Goal: Task Accomplishment & Management: Manage account settings

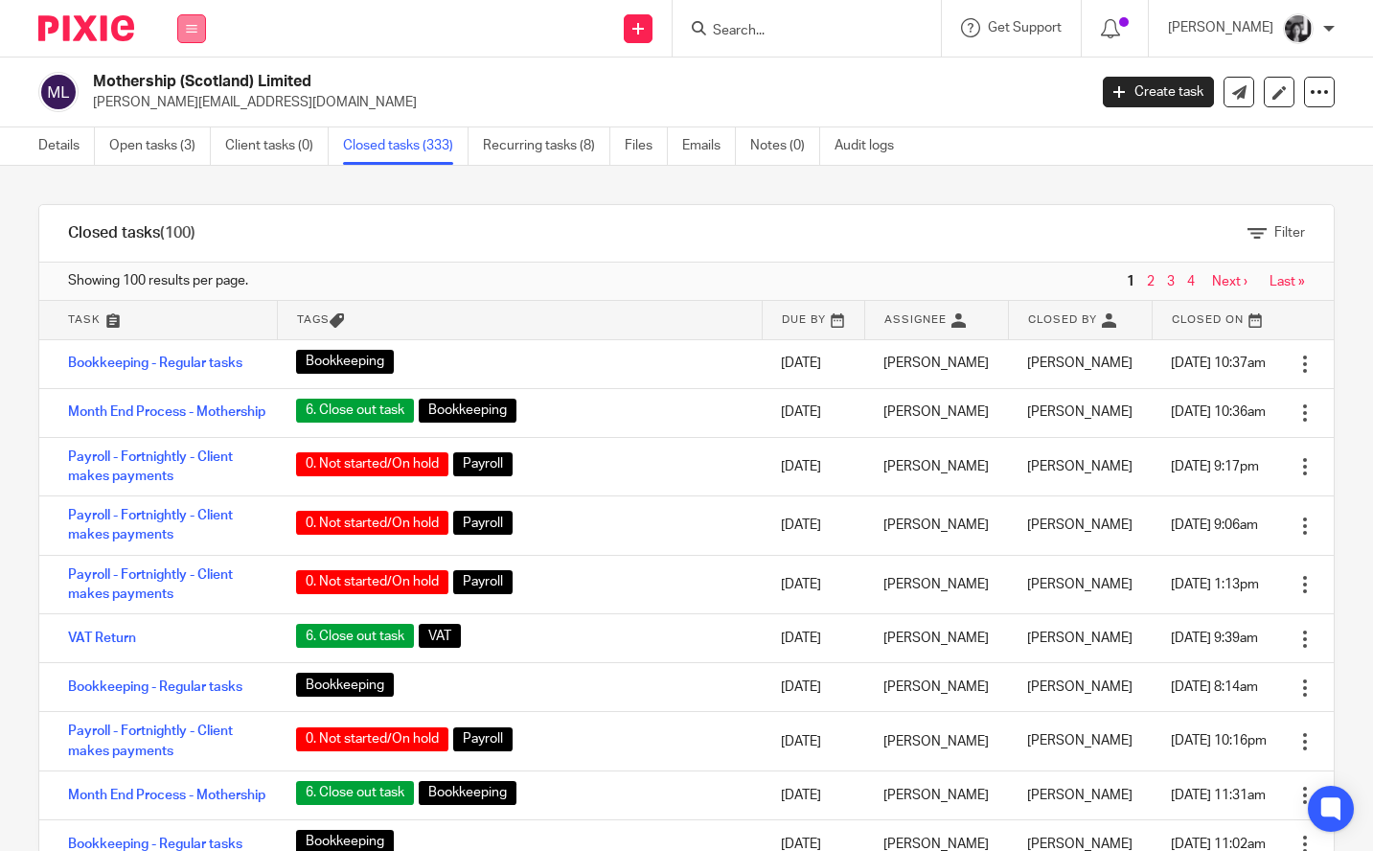
click at [191, 35] on button at bounding box center [191, 28] width 29 height 29
click at [189, 89] on link "Work" at bounding box center [181, 88] width 31 height 13
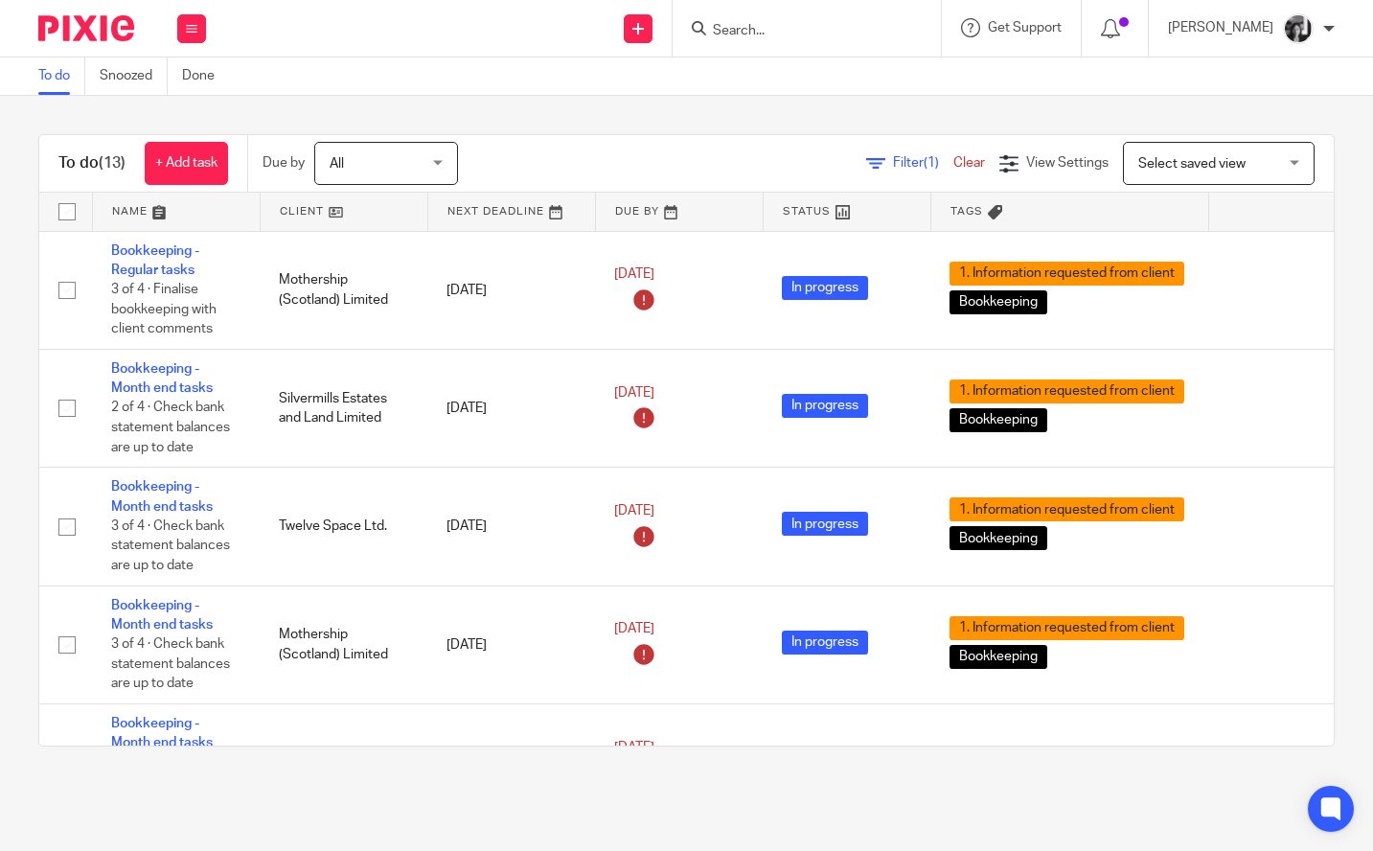
click at [893, 164] on span "Filter (1)" at bounding box center [923, 162] width 60 height 13
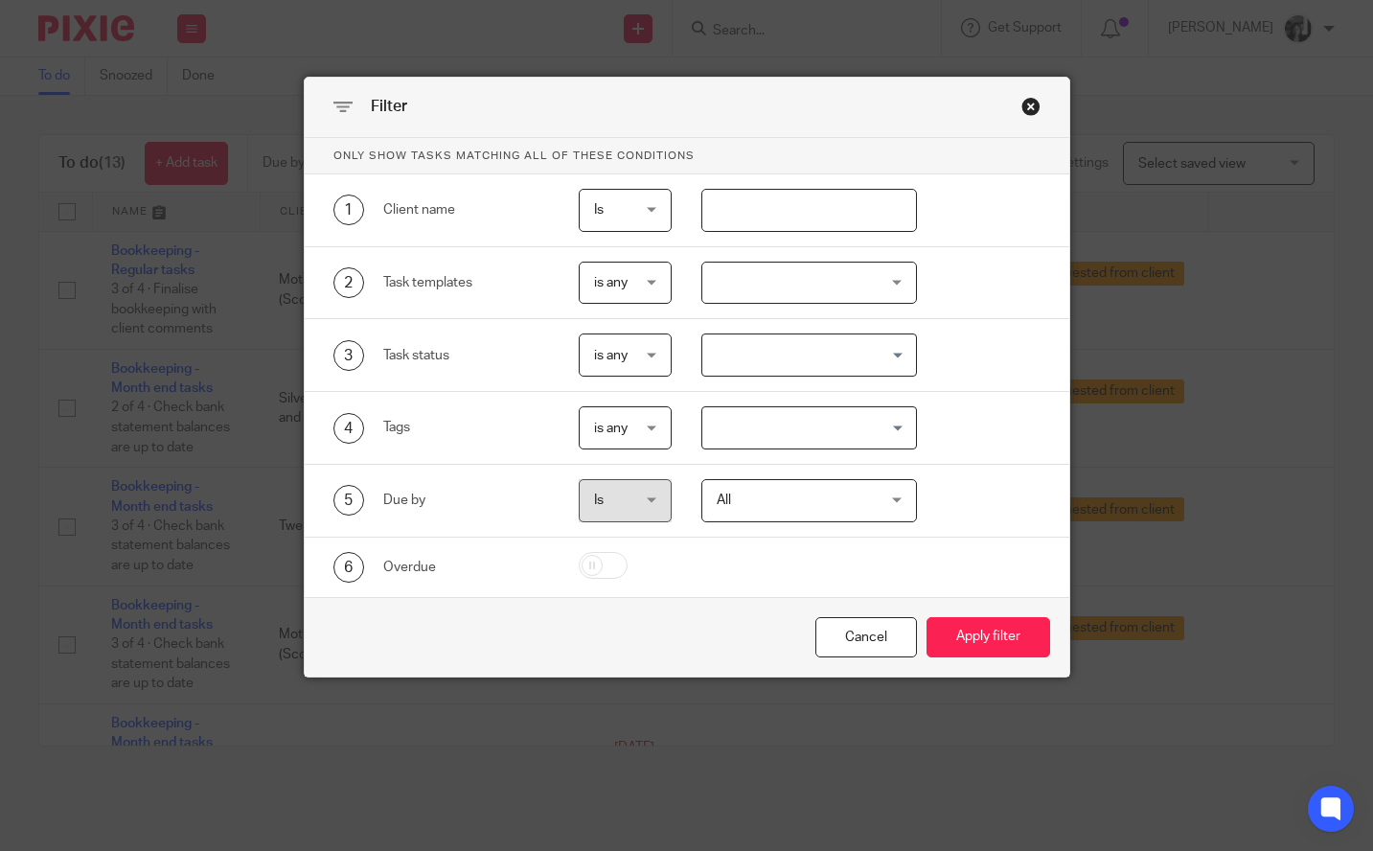
click at [798, 206] on input "text" at bounding box center [810, 210] width 216 height 43
type input "silver"
click at [927, 617] on button "Apply filter" at bounding box center [989, 637] width 124 height 41
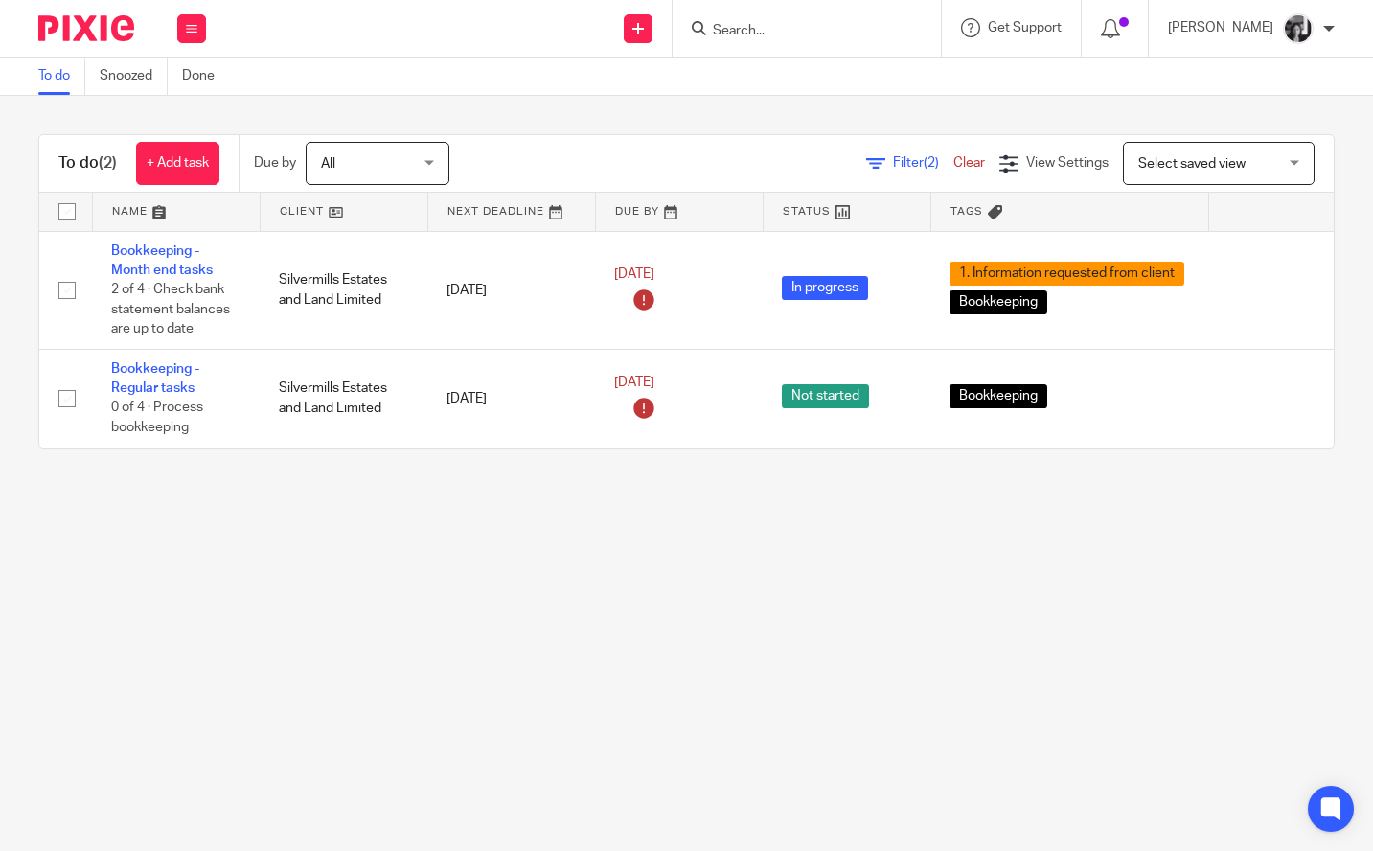
click at [599, 552] on main "To do Snoozed Done To do (2) + Add task Due by All All [DATE] [DATE] This week …" at bounding box center [686, 425] width 1373 height 851
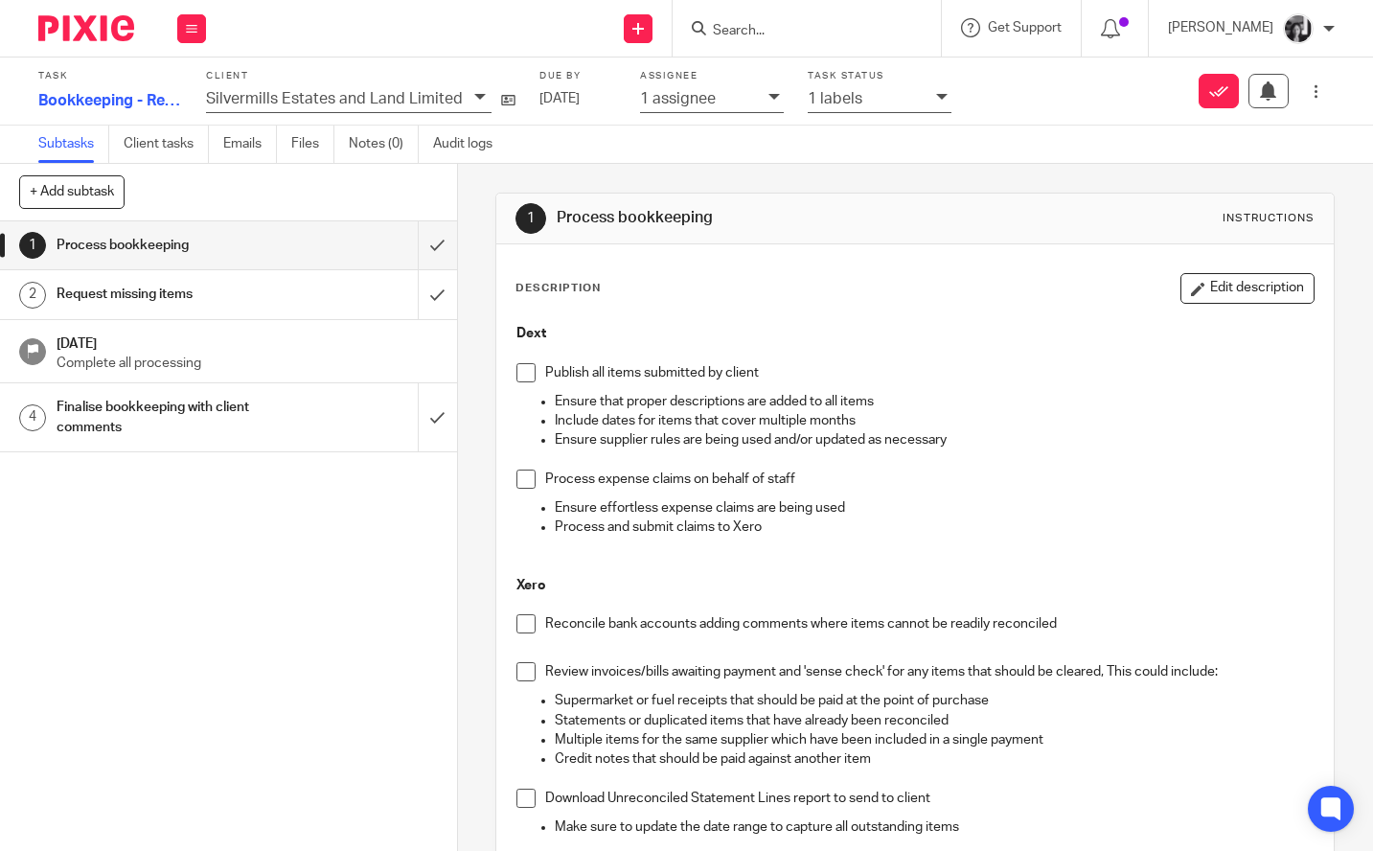
click at [936, 102] on icon at bounding box center [942, 97] width 12 height 12
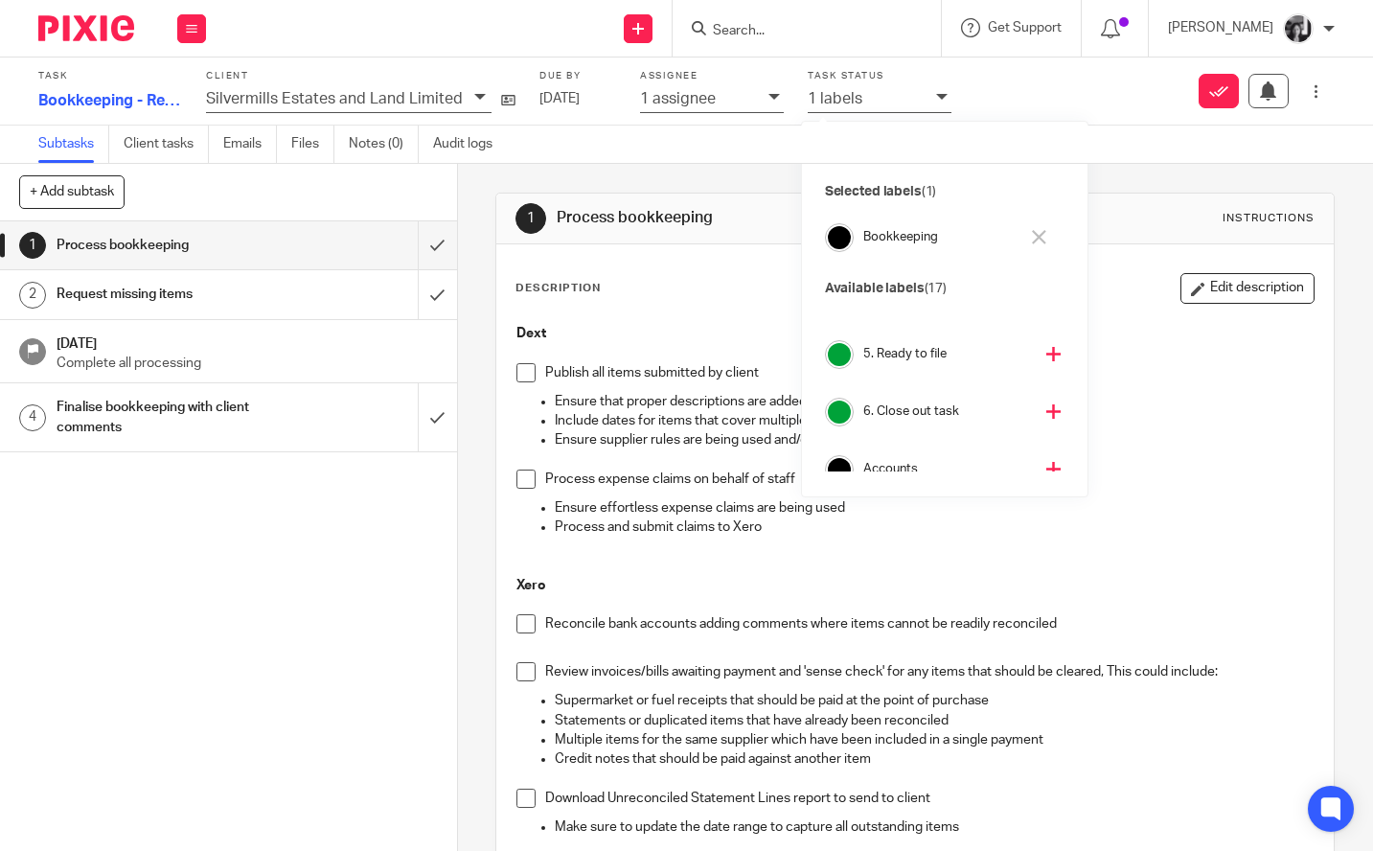
scroll to position [270, 0]
click at [1047, 405] on icon at bounding box center [1054, 409] width 14 height 14
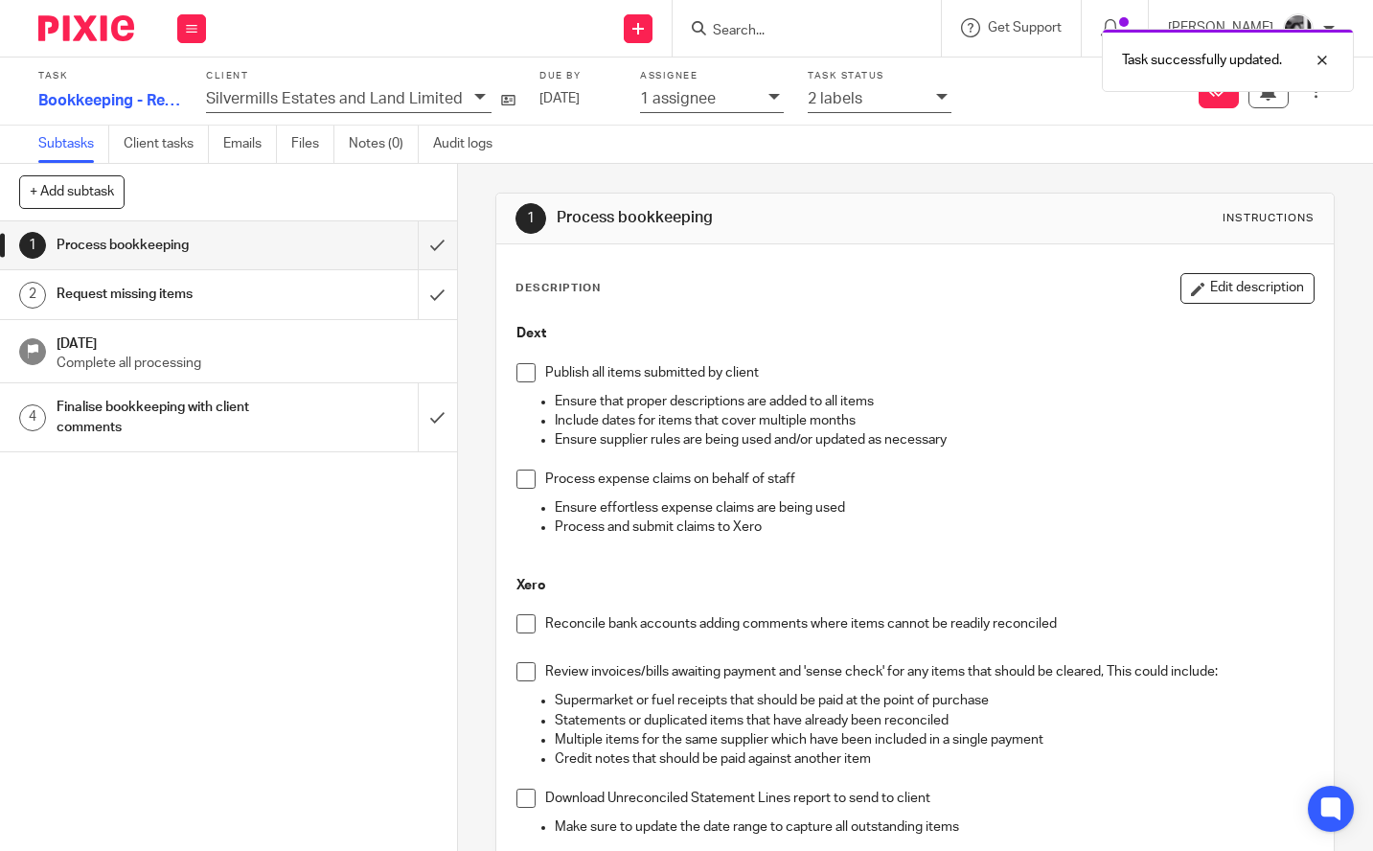
click at [469, 355] on div "1 Process bookkeeping Instructions Description Edit description Dext Publish al…" at bounding box center [915, 507] width 915 height 687
click at [418, 247] on input "submit" at bounding box center [228, 245] width 457 height 48
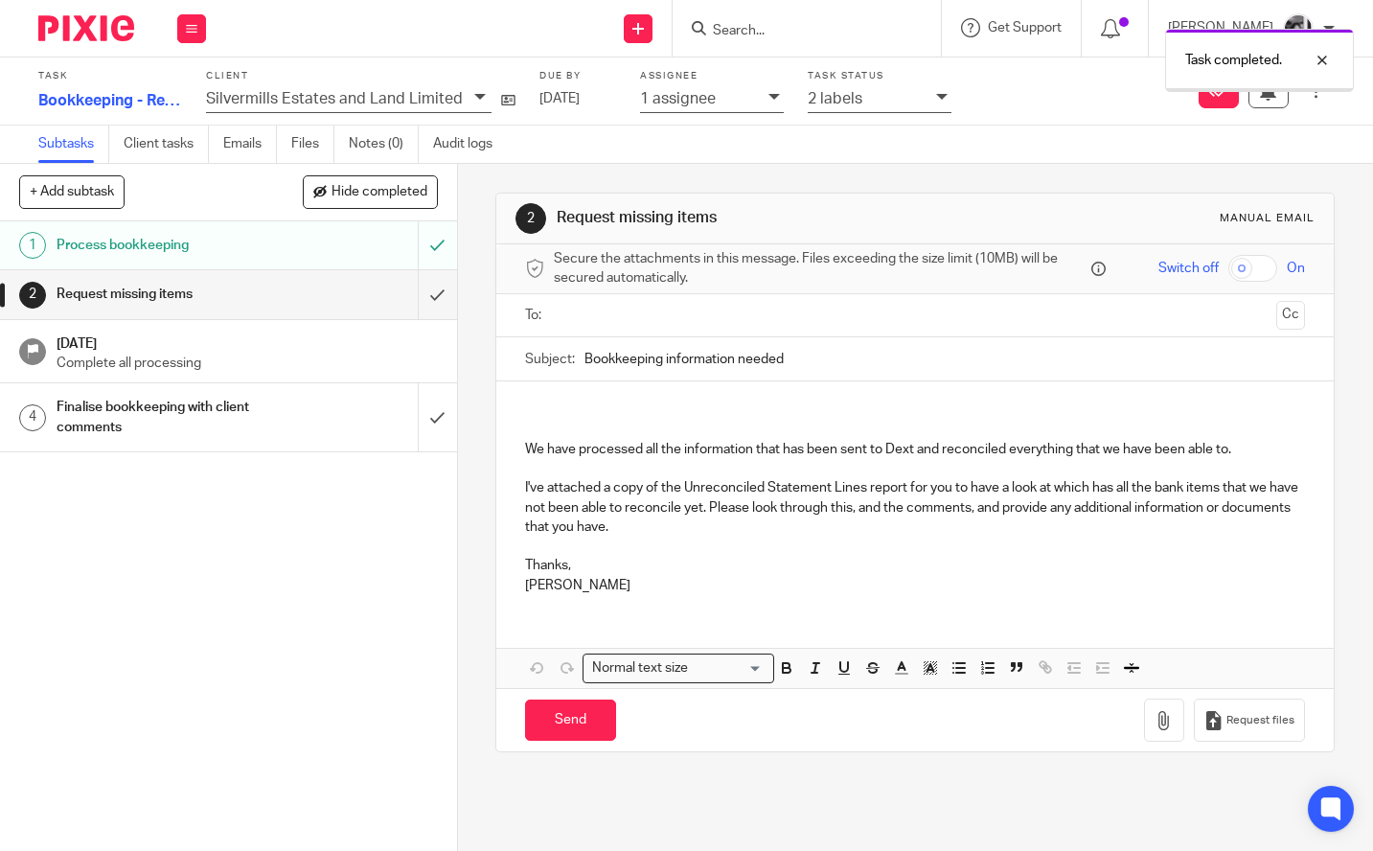
click at [418, 291] on input "submit" at bounding box center [228, 294] width 457 height 48
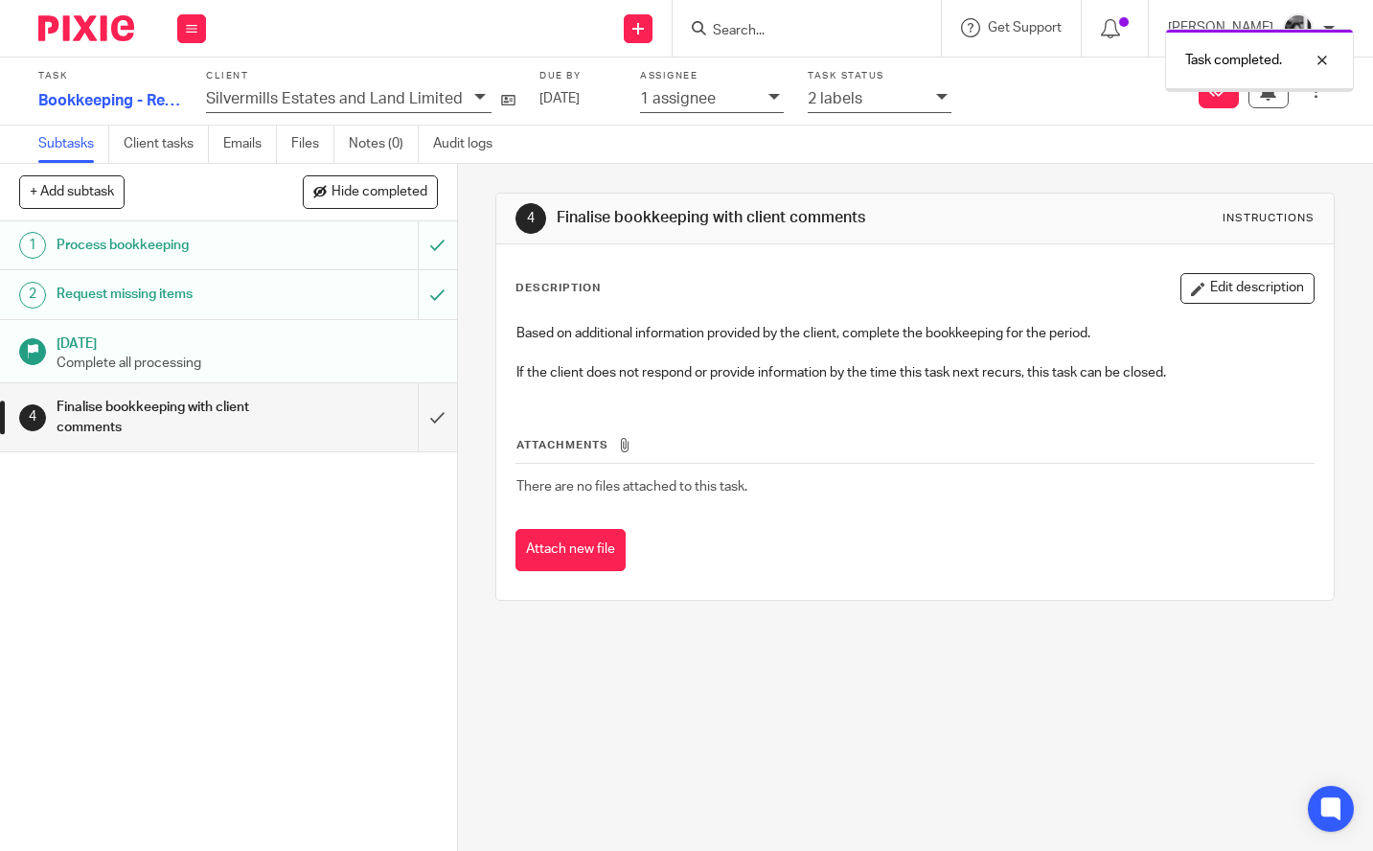
click at [423, 398] on input "submit" at bounding box center [228, 417] width 457 height 68
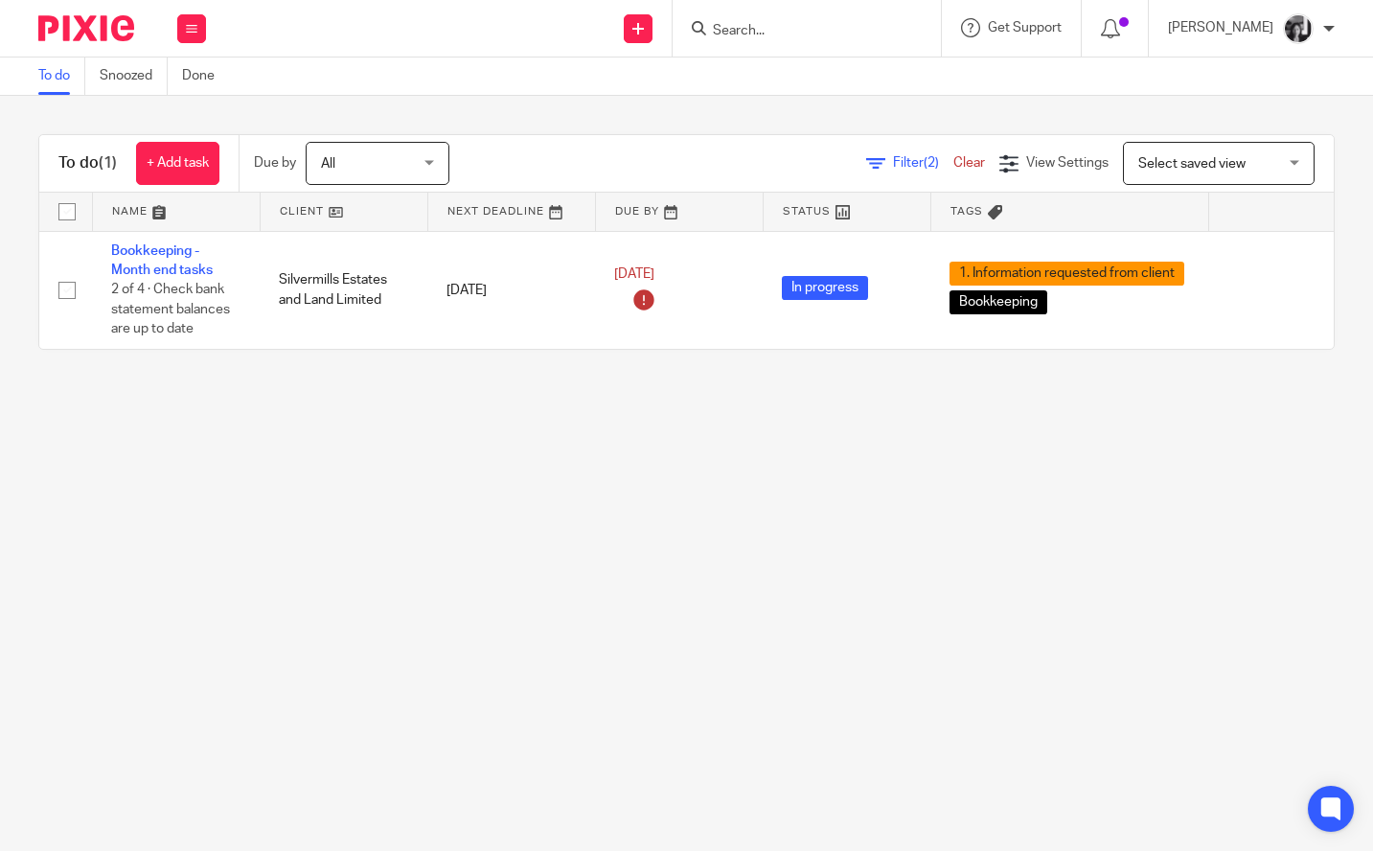
click at [757, 570] on main "To do Snoozed Done To do (1) + Add task Due by All All Today Tomorrow This week…" at bounding box center [686, 425] width 1373 height 851
click at [893, 164] on span "Filter (2)" at bounding box center [923, 162] width 60 height 13
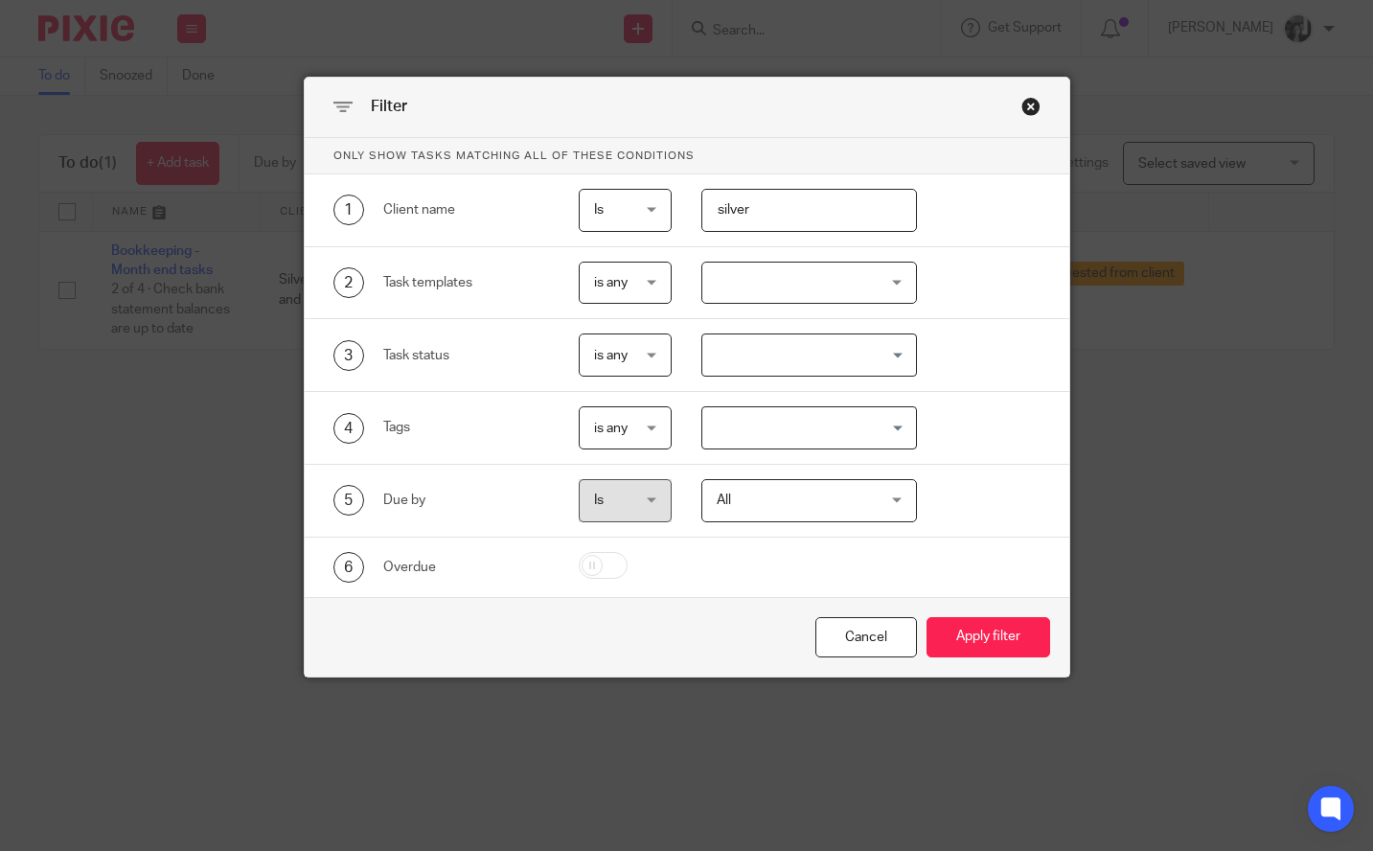
drag, startPoint x: 728, startPoint y: 219, endPoint x: 674, endPoint y: 214, distance: 54.9
click at [674, 214] on div "silver" at bounding box center [794, 210] width 245 height 43
type input "twel"
click at [927, 617] on button "Apply filter" at bounding box center [989, 637] width 124 height 41
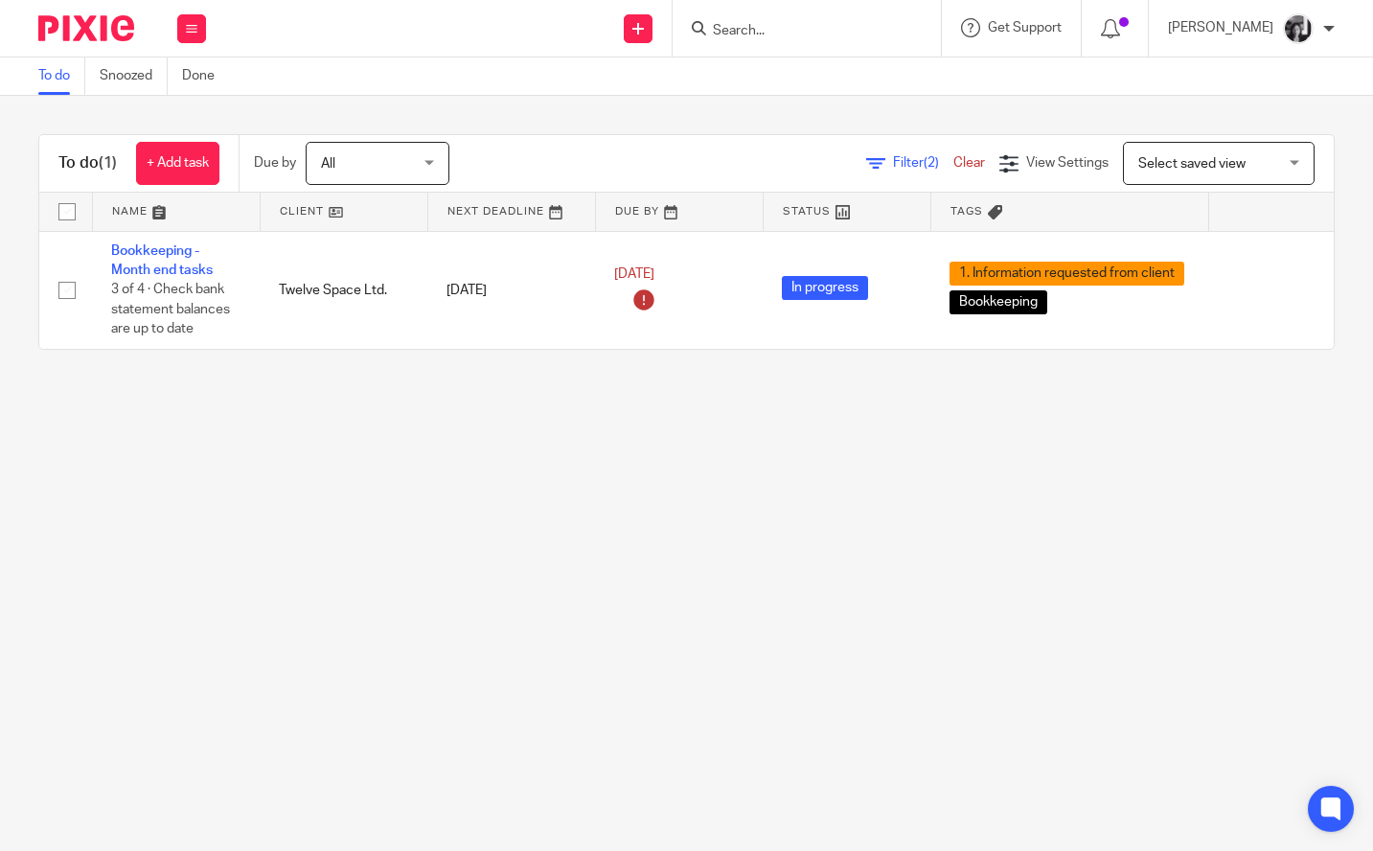
click at [509, 566] on main "To do Snoozed Done To do (1) + Add task Due by All All Today Tomorrow This week…" at bounding box center [686, 425] width 1373 height 851
click at [380, 449] on main "To do Snoozed Done To do (1) + Add task Due by All All Today Tomorrow This week…" at bounding box center [686, 425] width 1373 height 851
click at [866, 169] on icon at bounding box center [875, 163] width 19 height 19
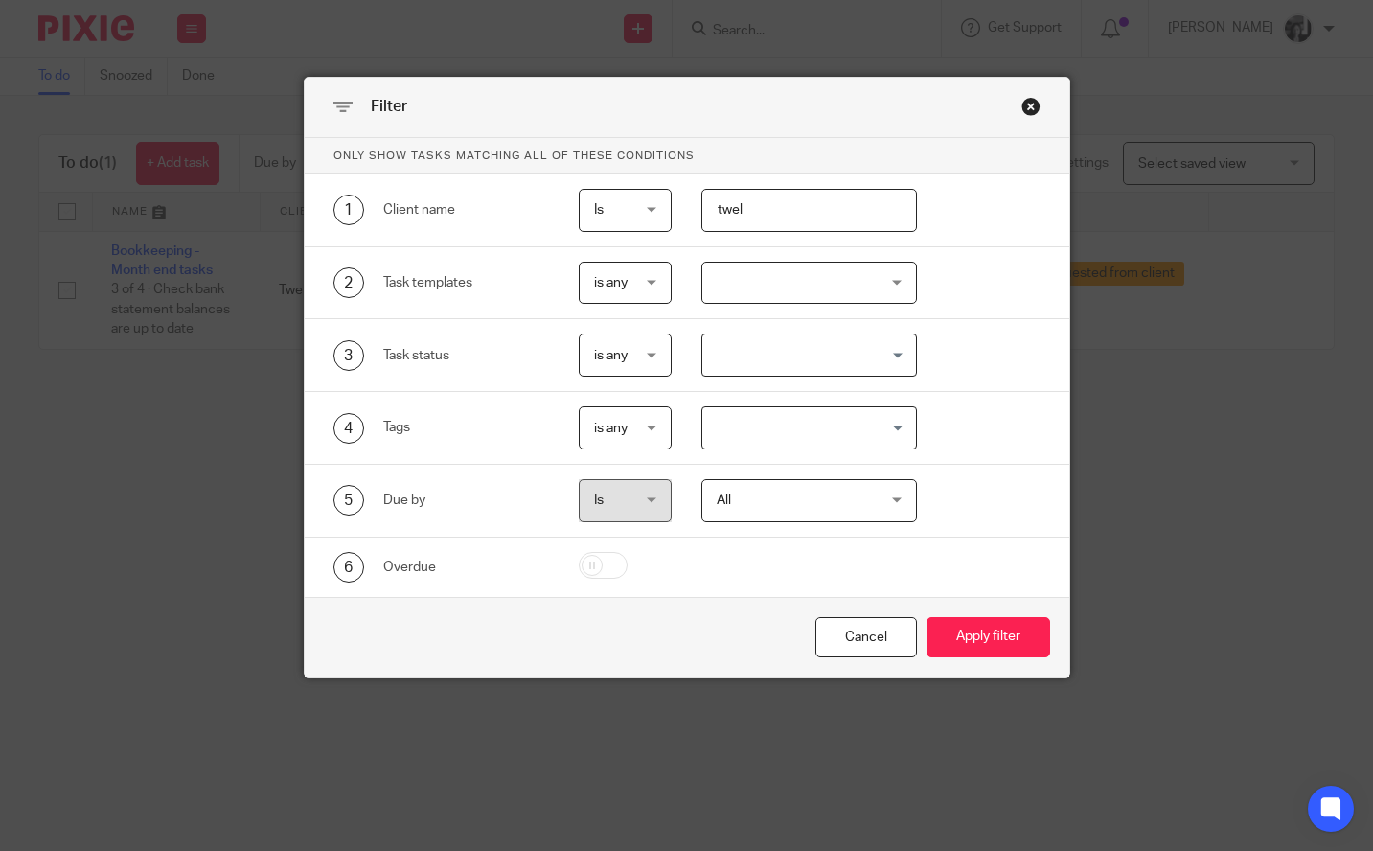
drag, startPoint x: 673, startPoint y: 205, endPoint x: 643, endPoint y: 198, distance: 30.5
click at [643, 198] on div "1 Client name Is Is Is Is not is twel" at bounding box center [671, 210] width 737 height 43
click at [927, 617] on button "Apply filter" at bounding box center [989, 637] width 124 height 41
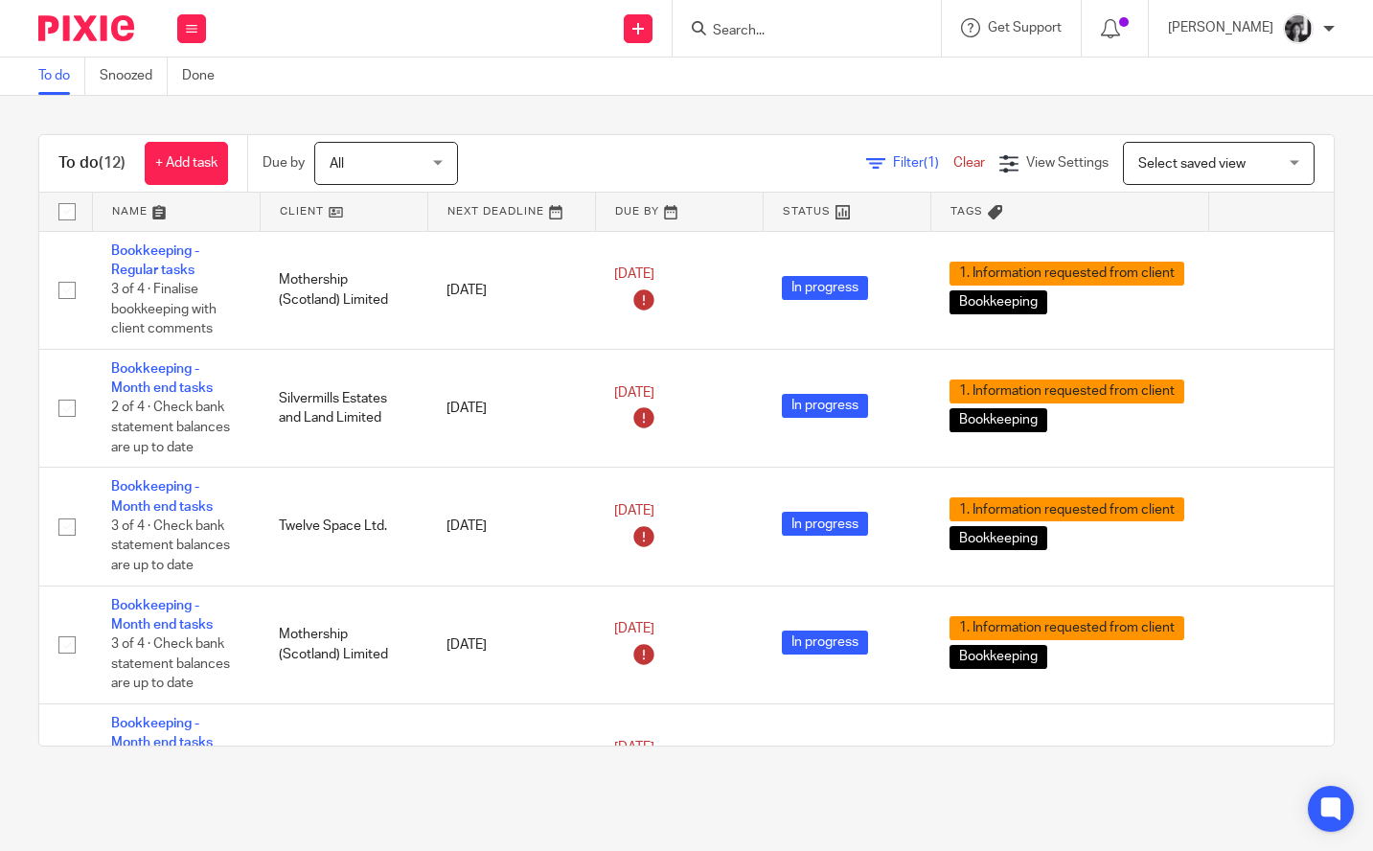
click at [307, 207] on link at bounding box center [344, 212] width 167 height 38
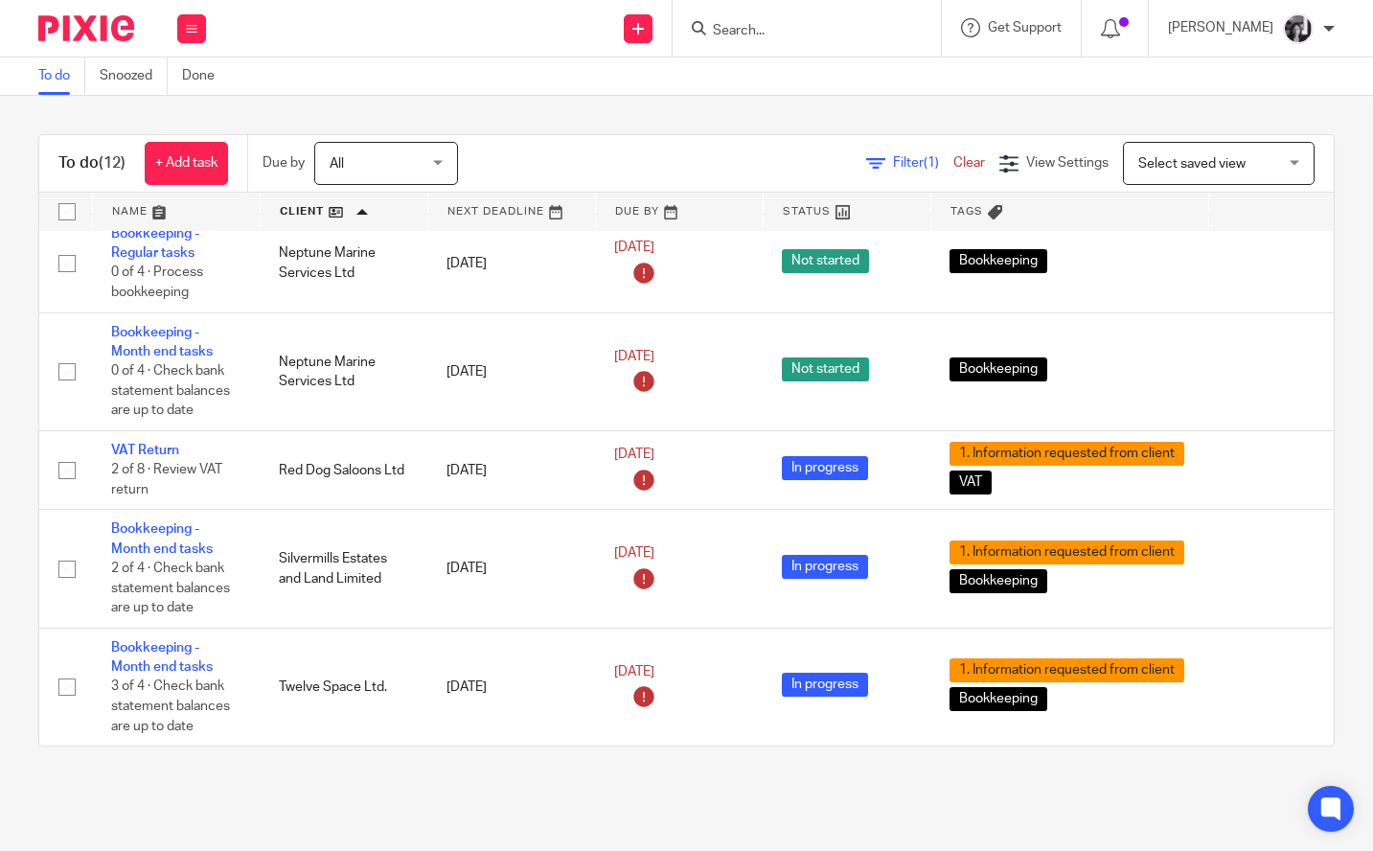
scroll to position [850, 0]
click at [893, 163] on span "Filter (1)" at bounding box center [923, 162] width 60 height 13
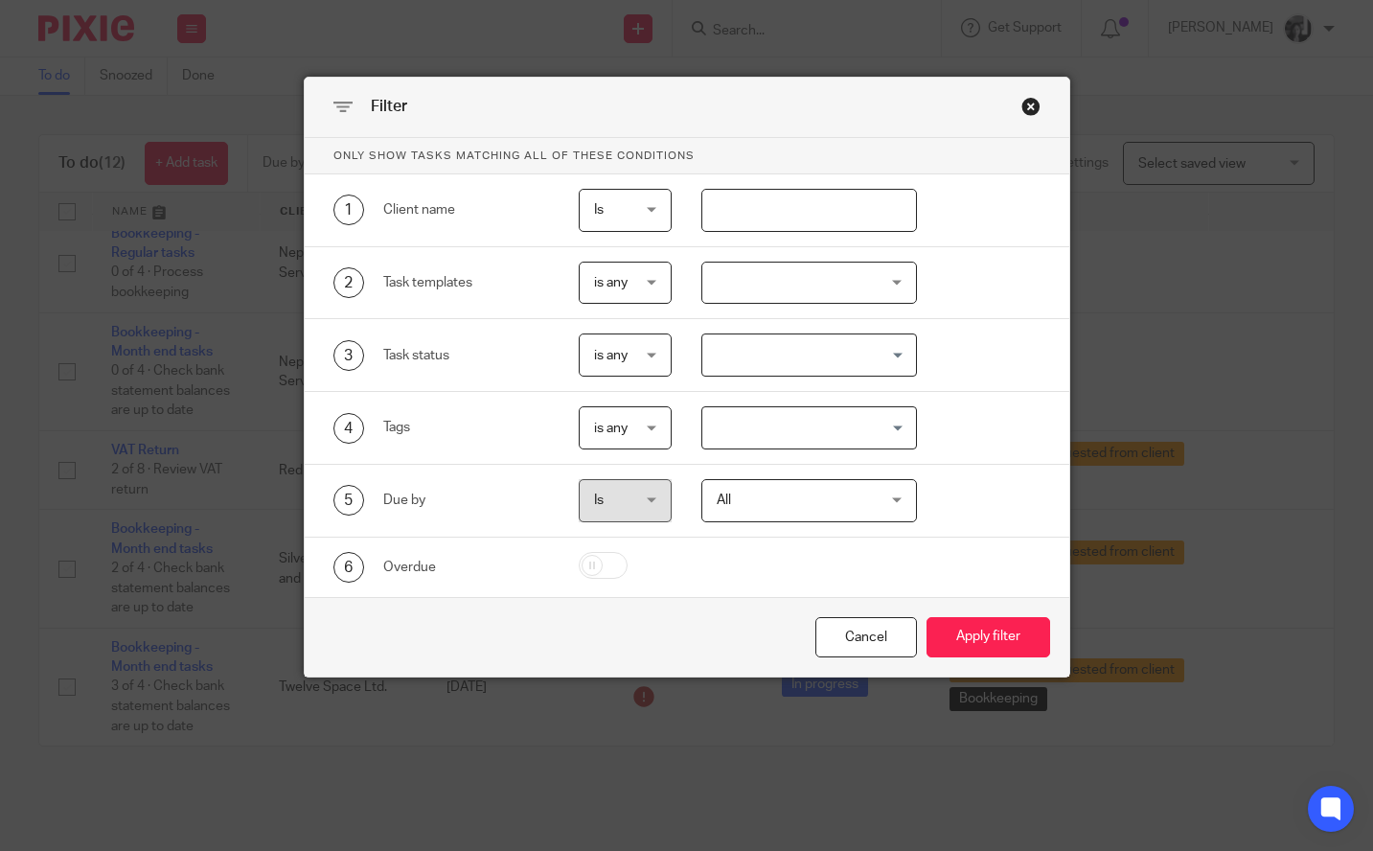
click at [842, 200] on input "text" at bounding box center [810, 210] width 216 height 43
type input "[PERSON_NAME]"
click at [927, 617] on button "Apply filter" at bounding box center [989, 637] width 124 height 41
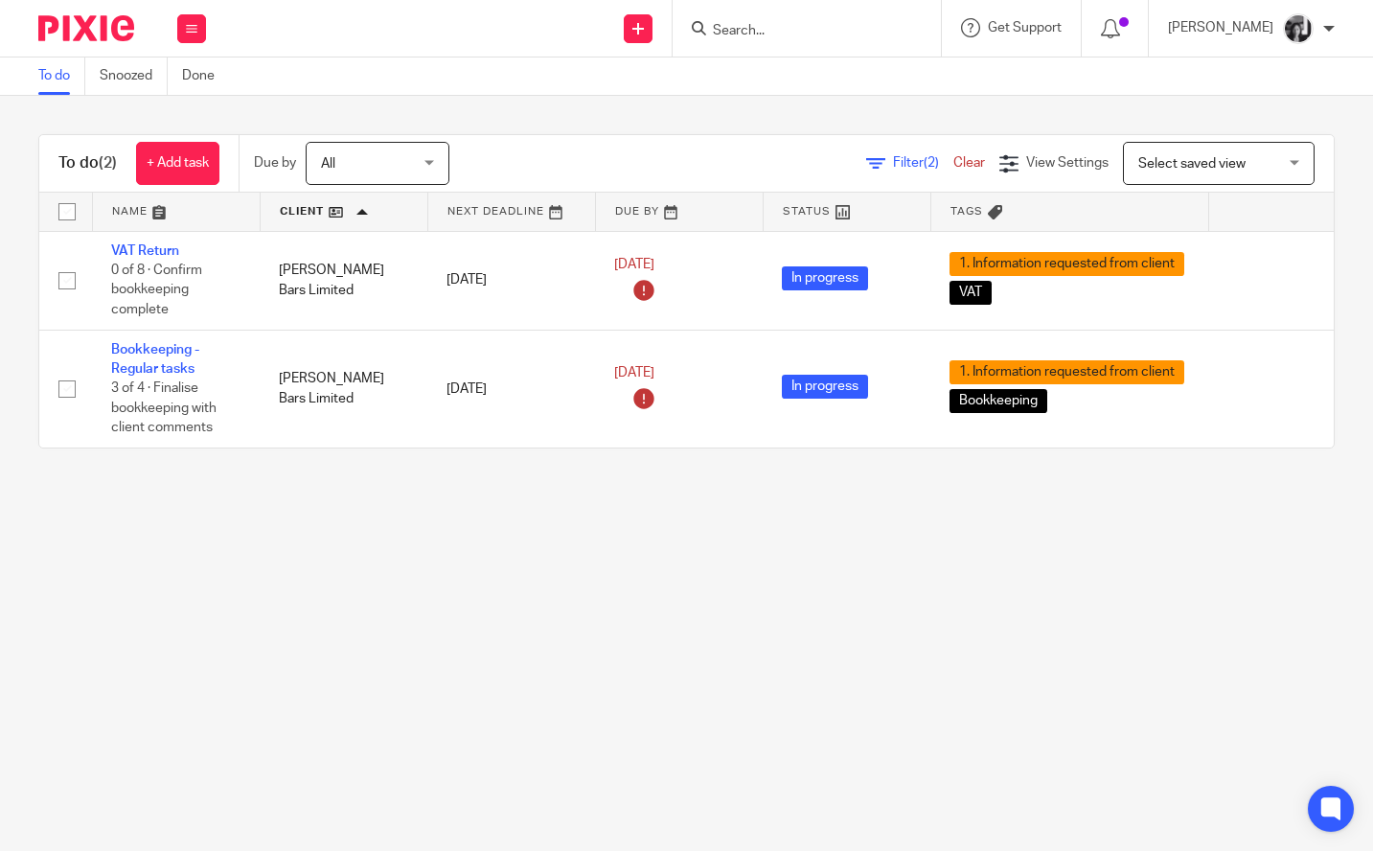
click at [517, 487] on div "To do (2) + Add task Due by All All [DATE] [DATE] This week Next week This mont…" at bounding box center [686, 291] width 1373 height 391
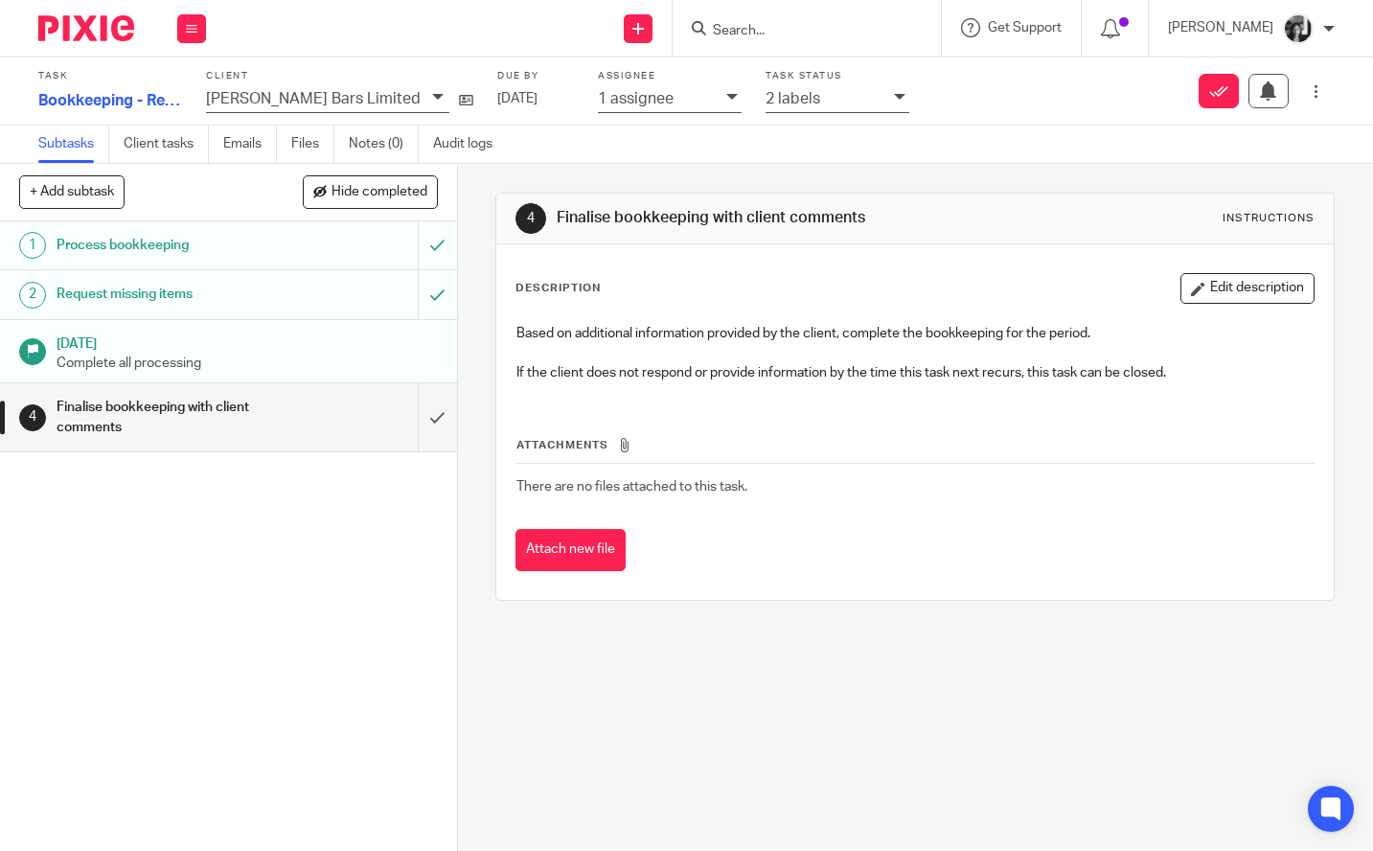
click at [894, 100] on icon at bounding box center [900, 97] width 12 height 12
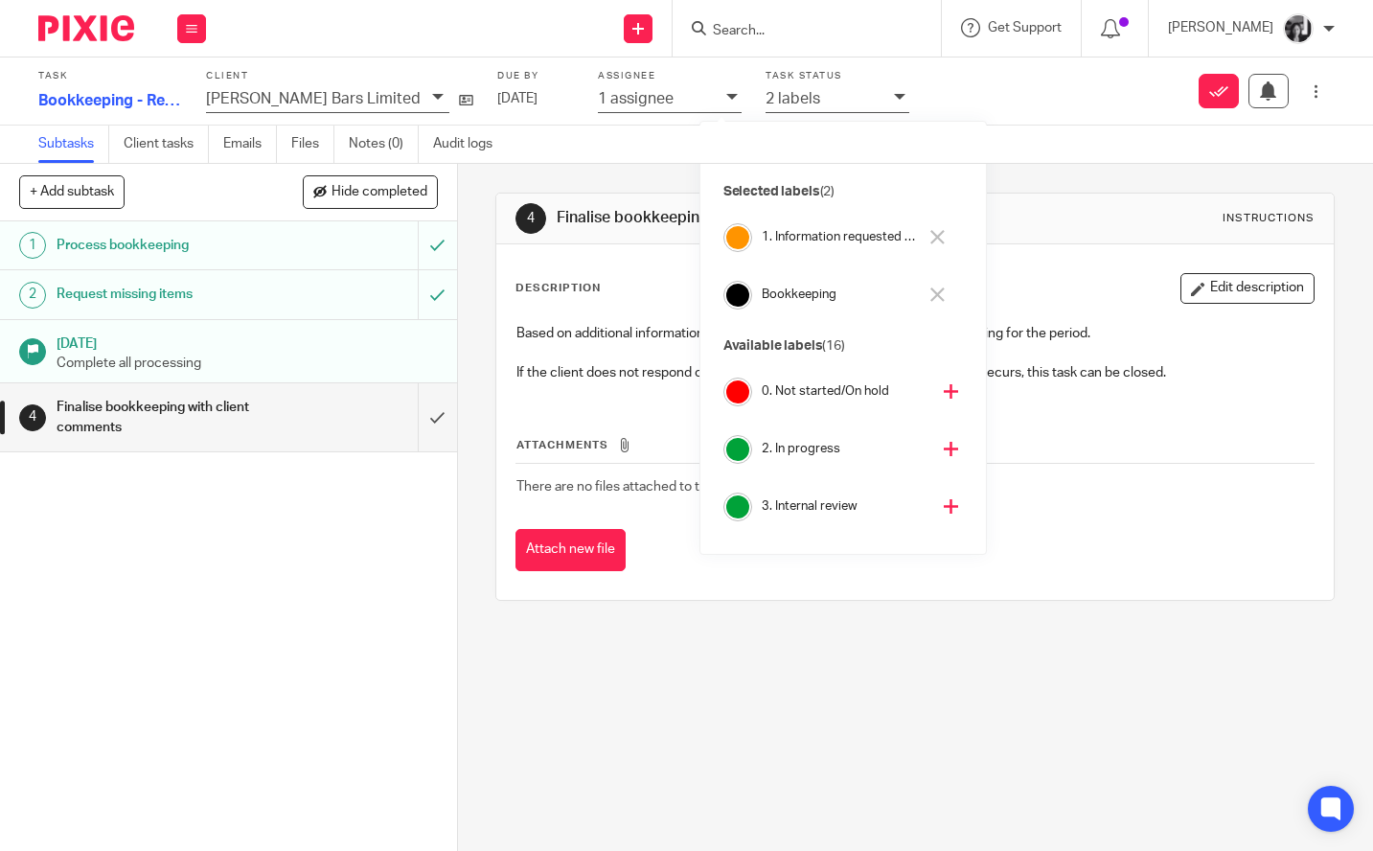
click at [935, 231] on icon at bounding box center [938, 237] width 14 height 14
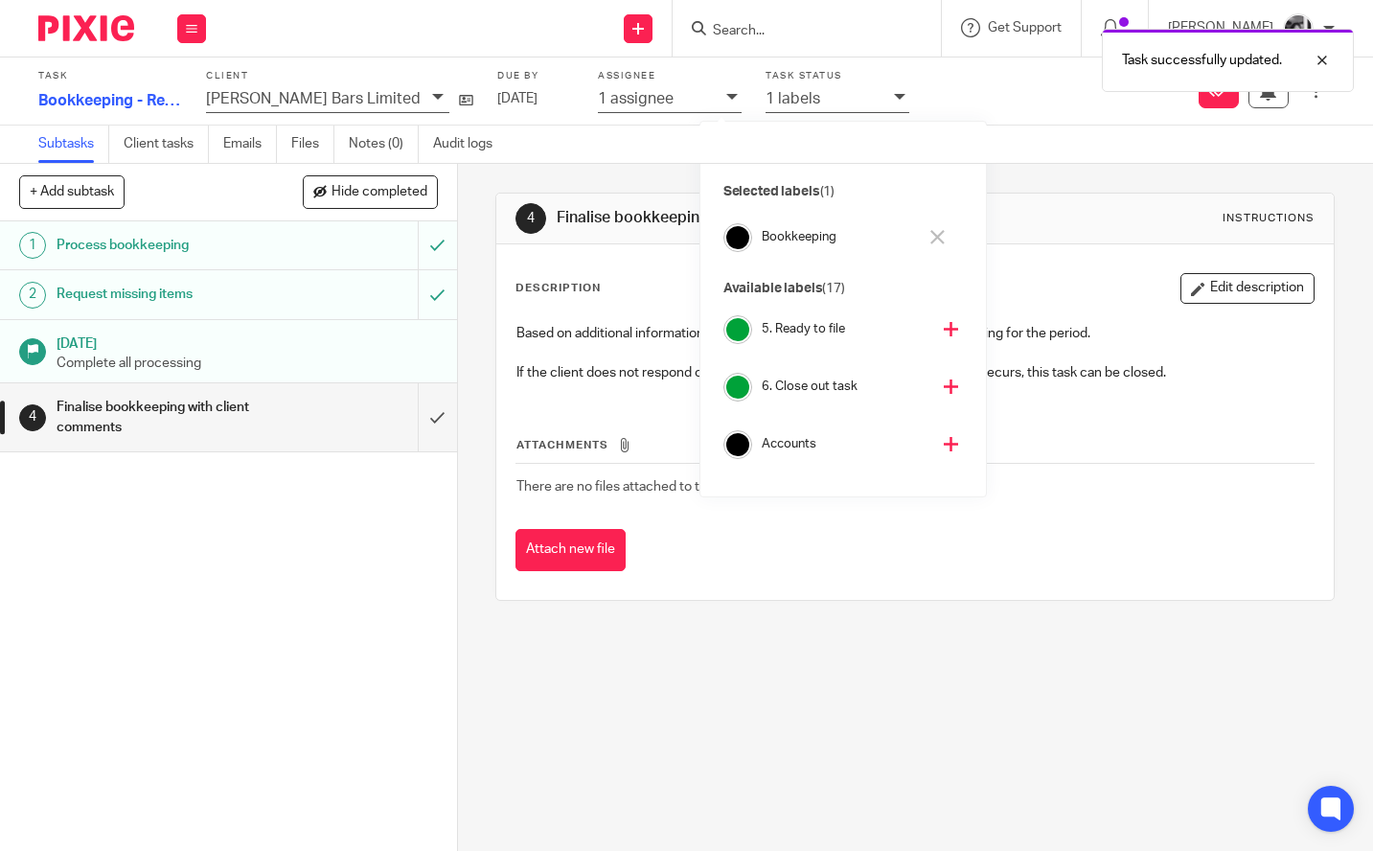
scroll to position [306, 0]
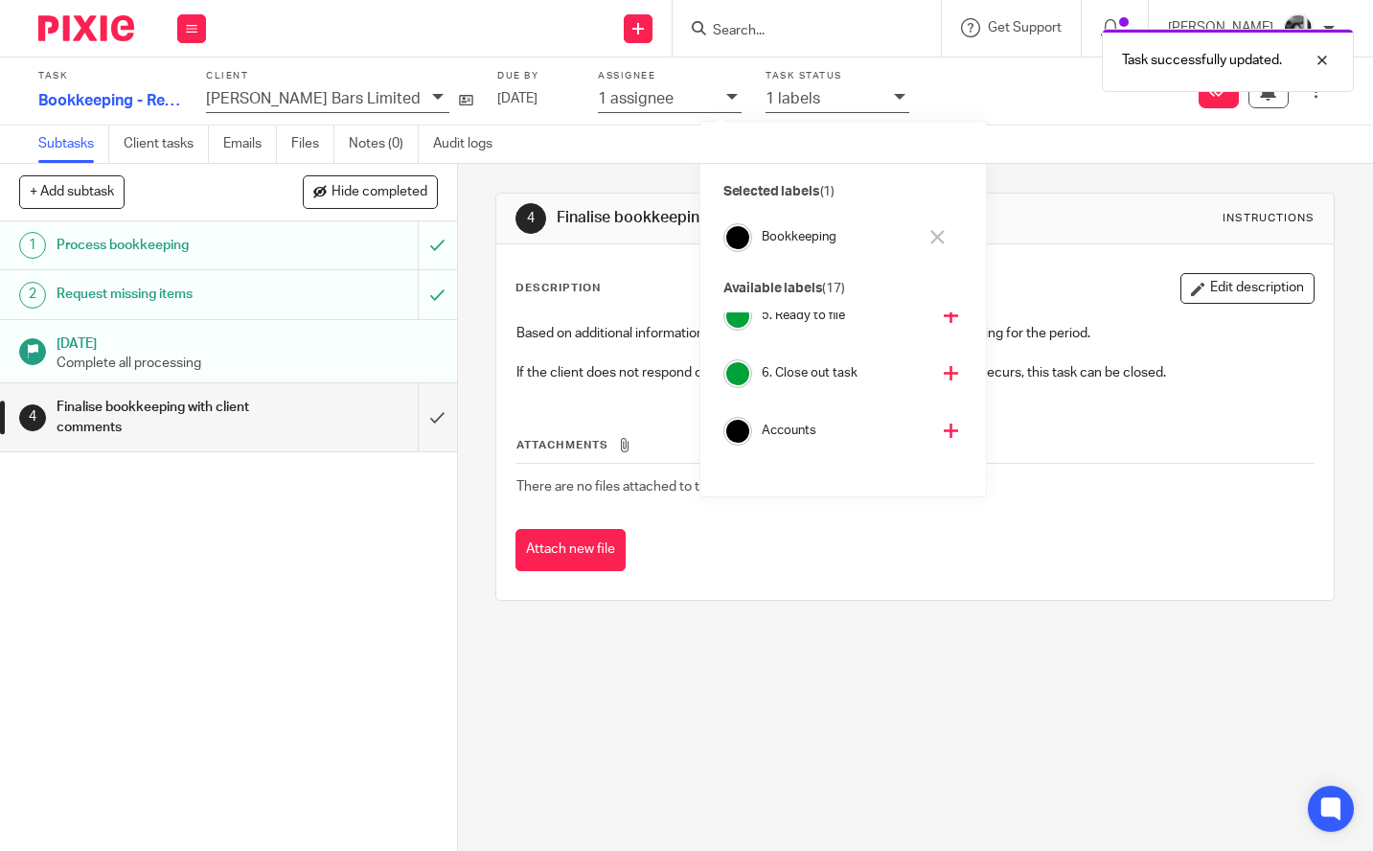
click at [944, 375] on icon at bounding box center [951, 373] width 14 height 14
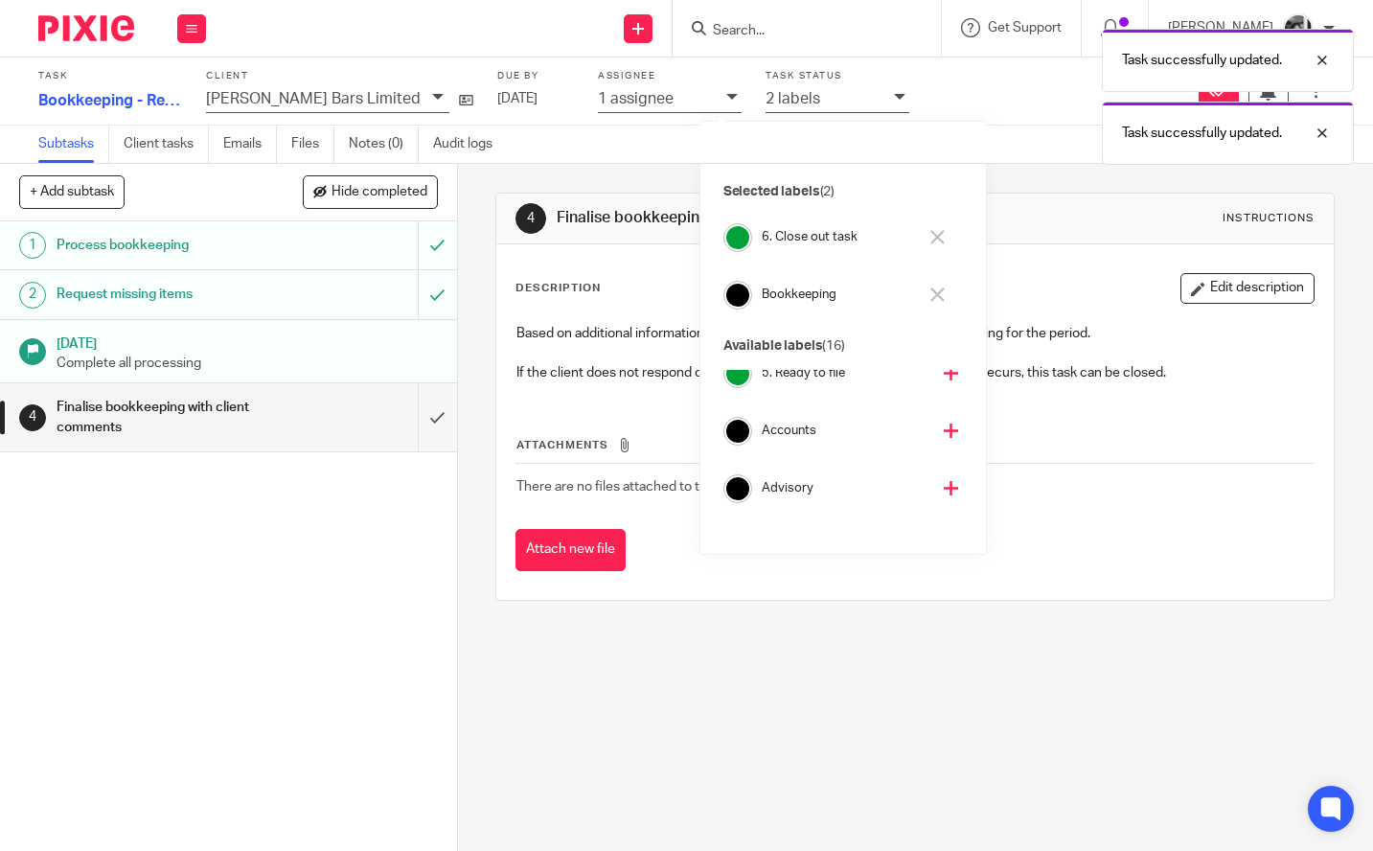
click at [471, 376] on div "4 Finalise bookkeeping with client comments Instructions Description Edit descr…" at bounding box center [915, 507] width 915 height 687
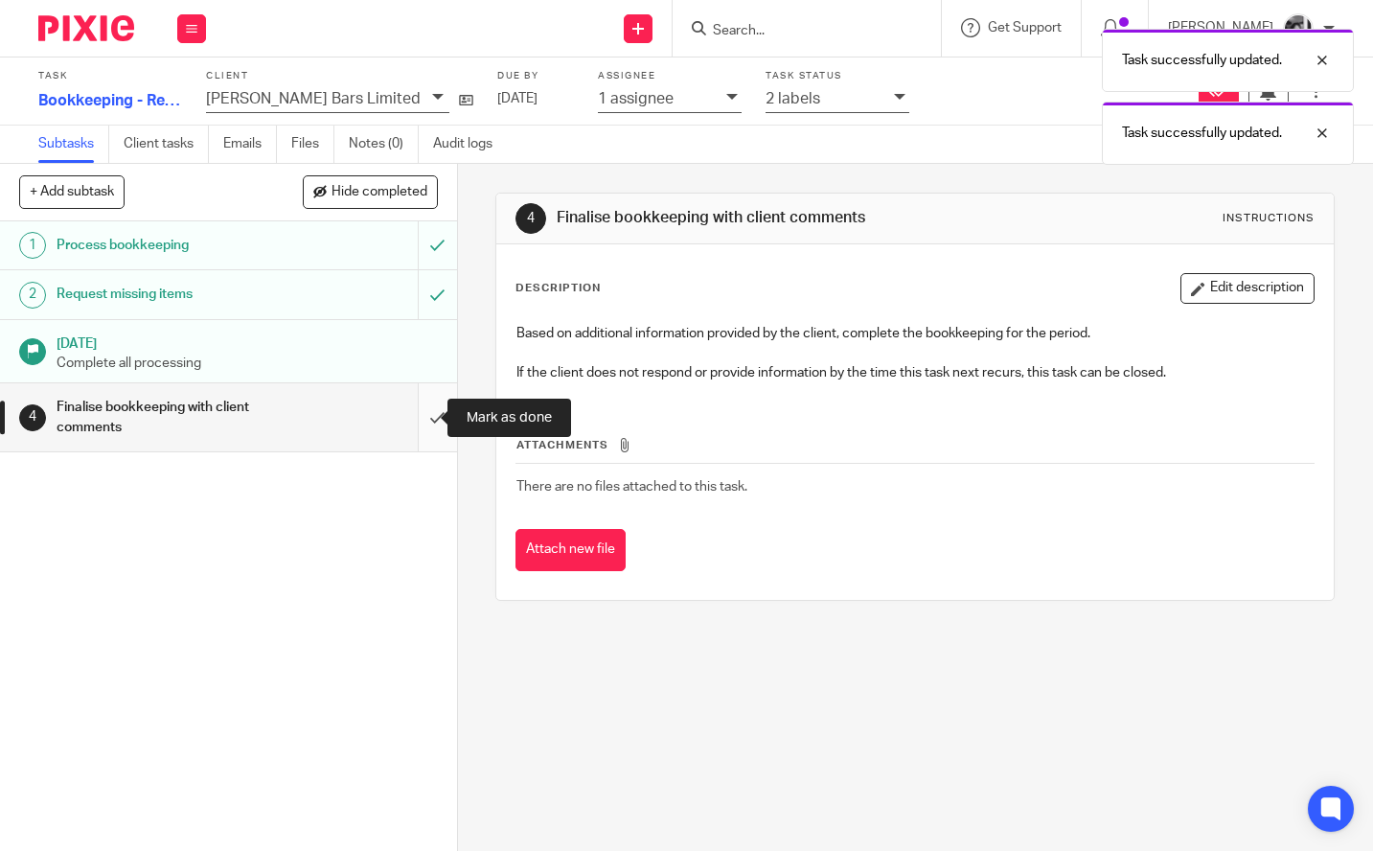
click at [416, 423] on input "submit" at bounding box center [228, 417] width 457 height 68
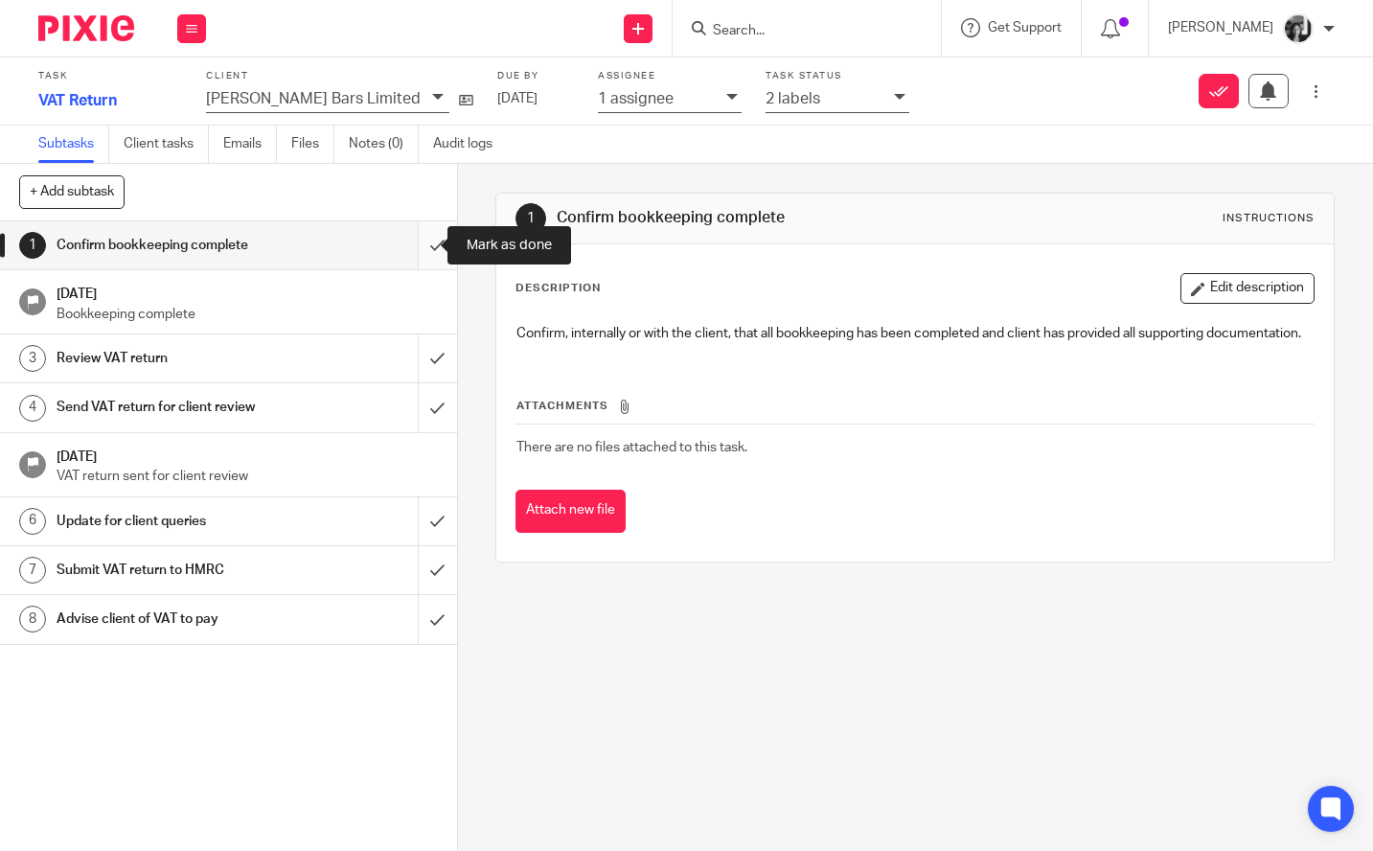
click at [421, 248] on input "submit" at bounding box center [228, 245] width 457 height 48
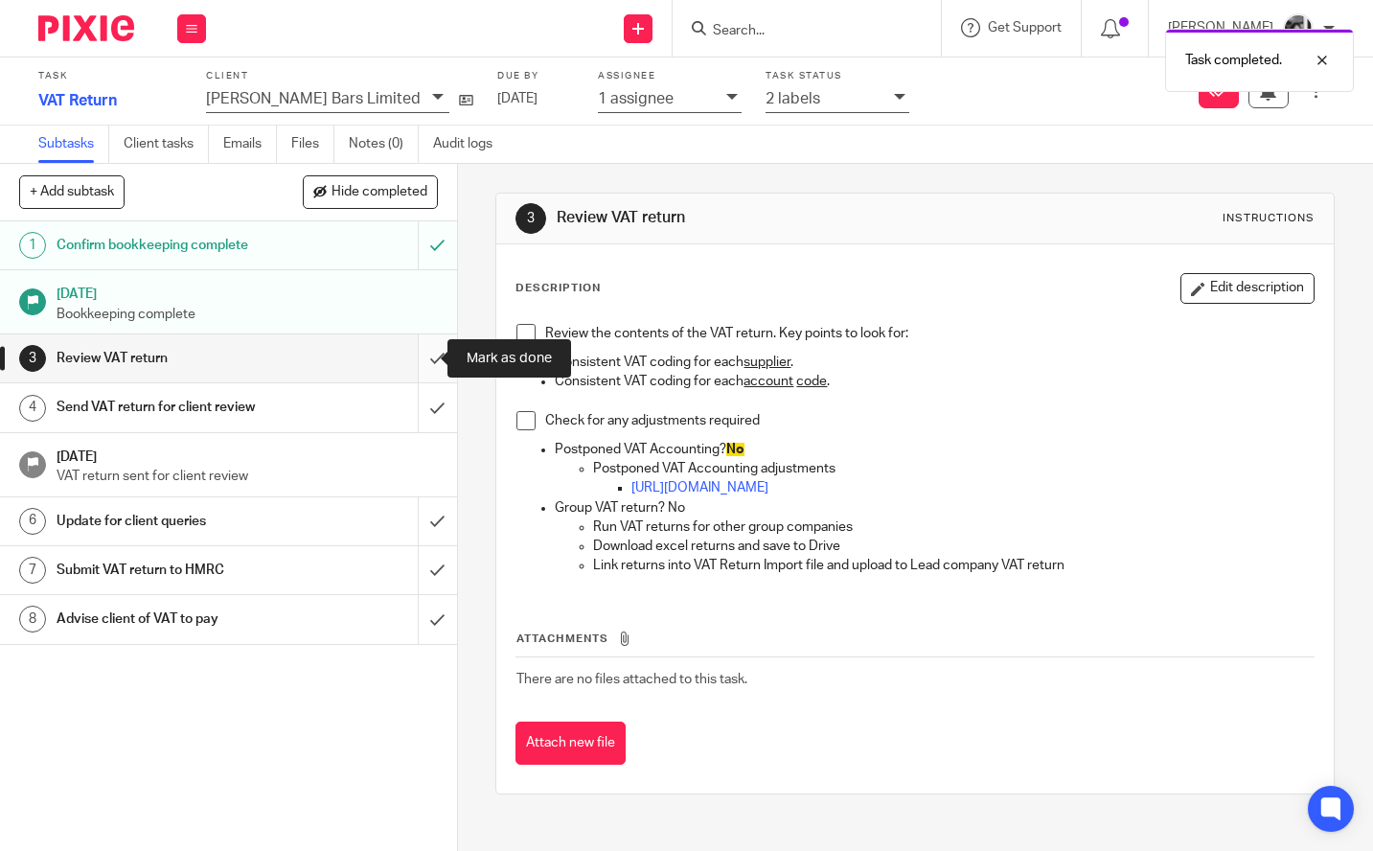
click at [423, 357] on input "submit" at bounding box center [228, 358] width 457 height 48
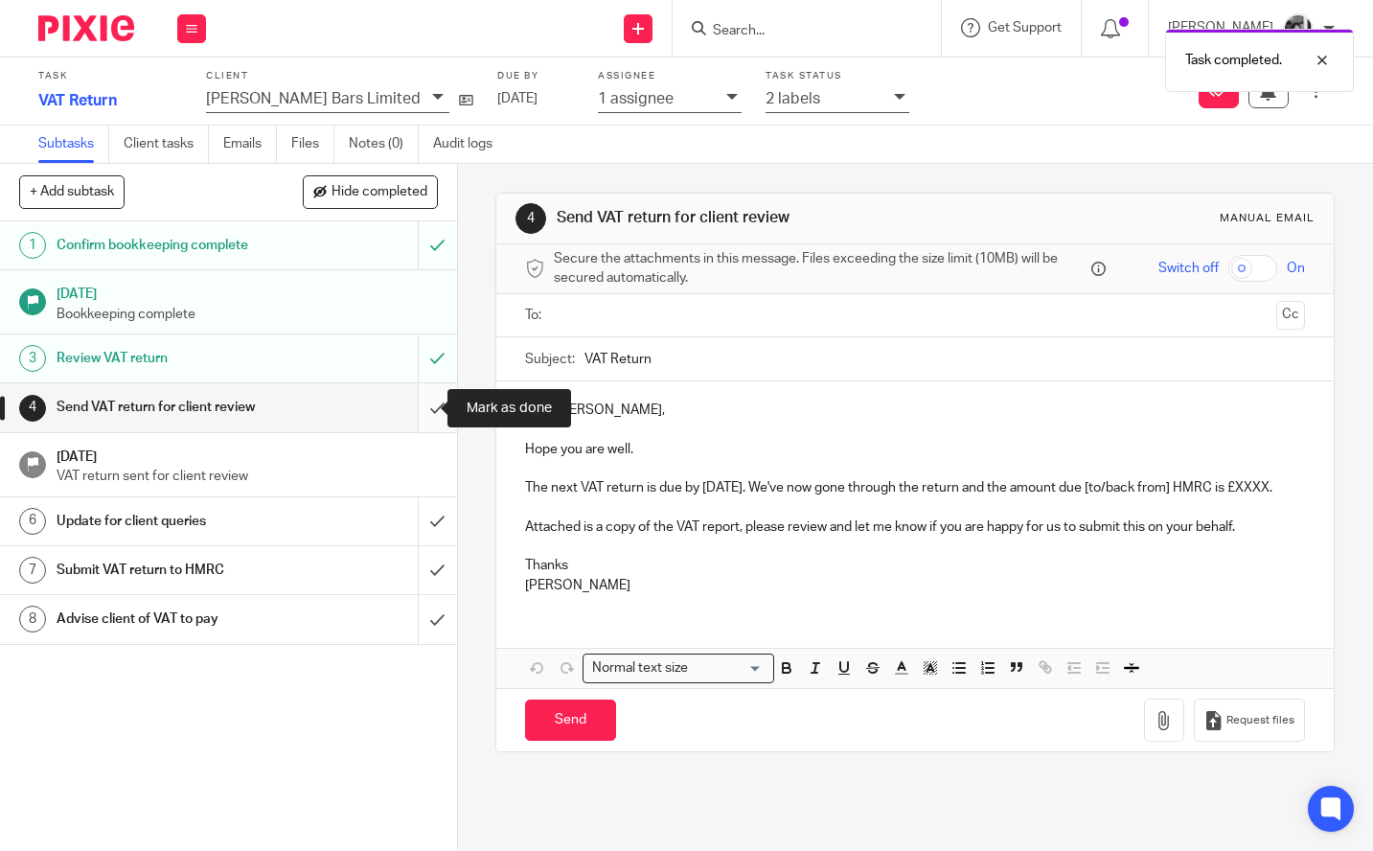
click at [426, 408] on input "submit" at bounding box center [228, 407] width 457 height 48
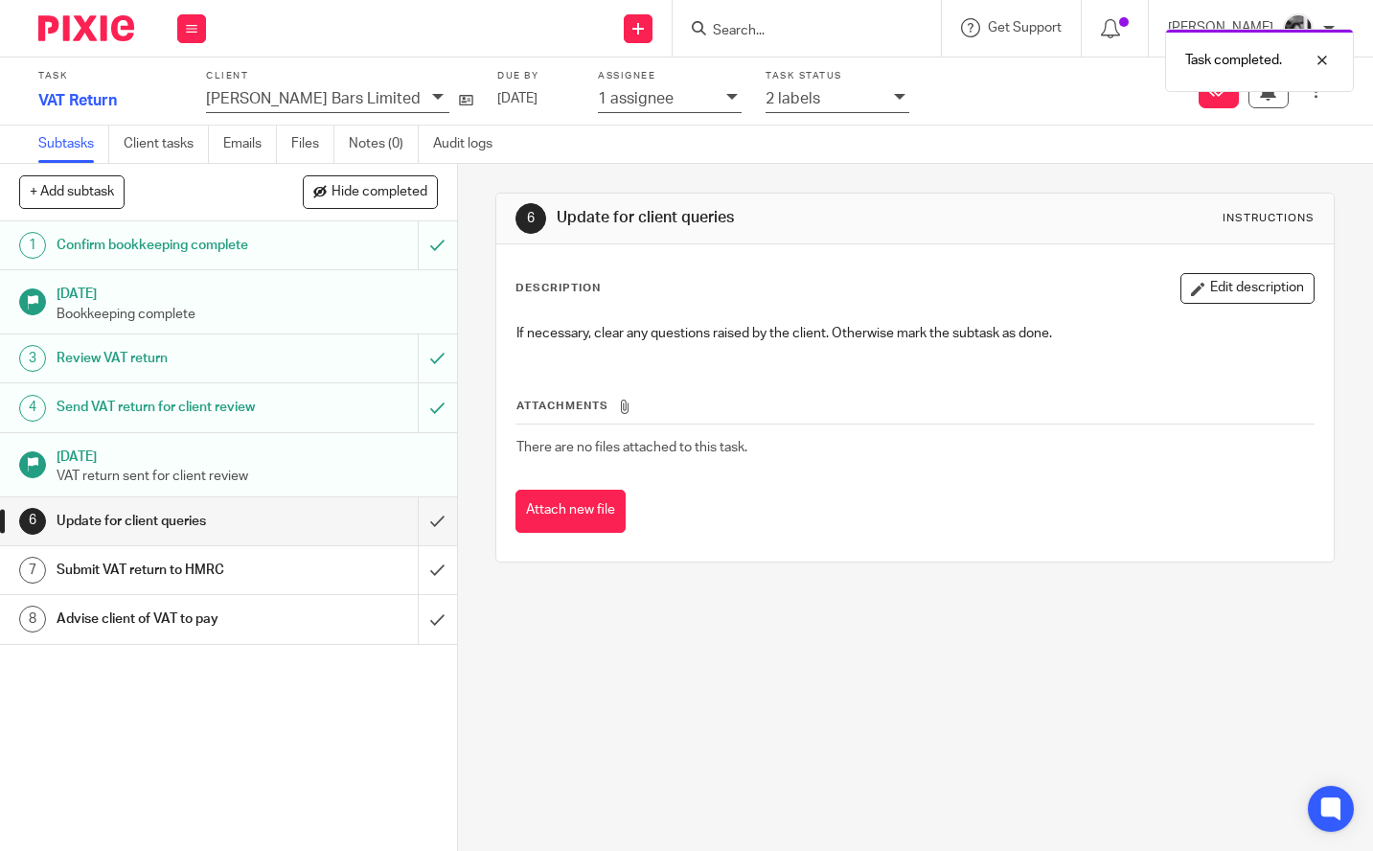
click at [894, 102] on icon at bounding box center [900, 97] width 12 height 12
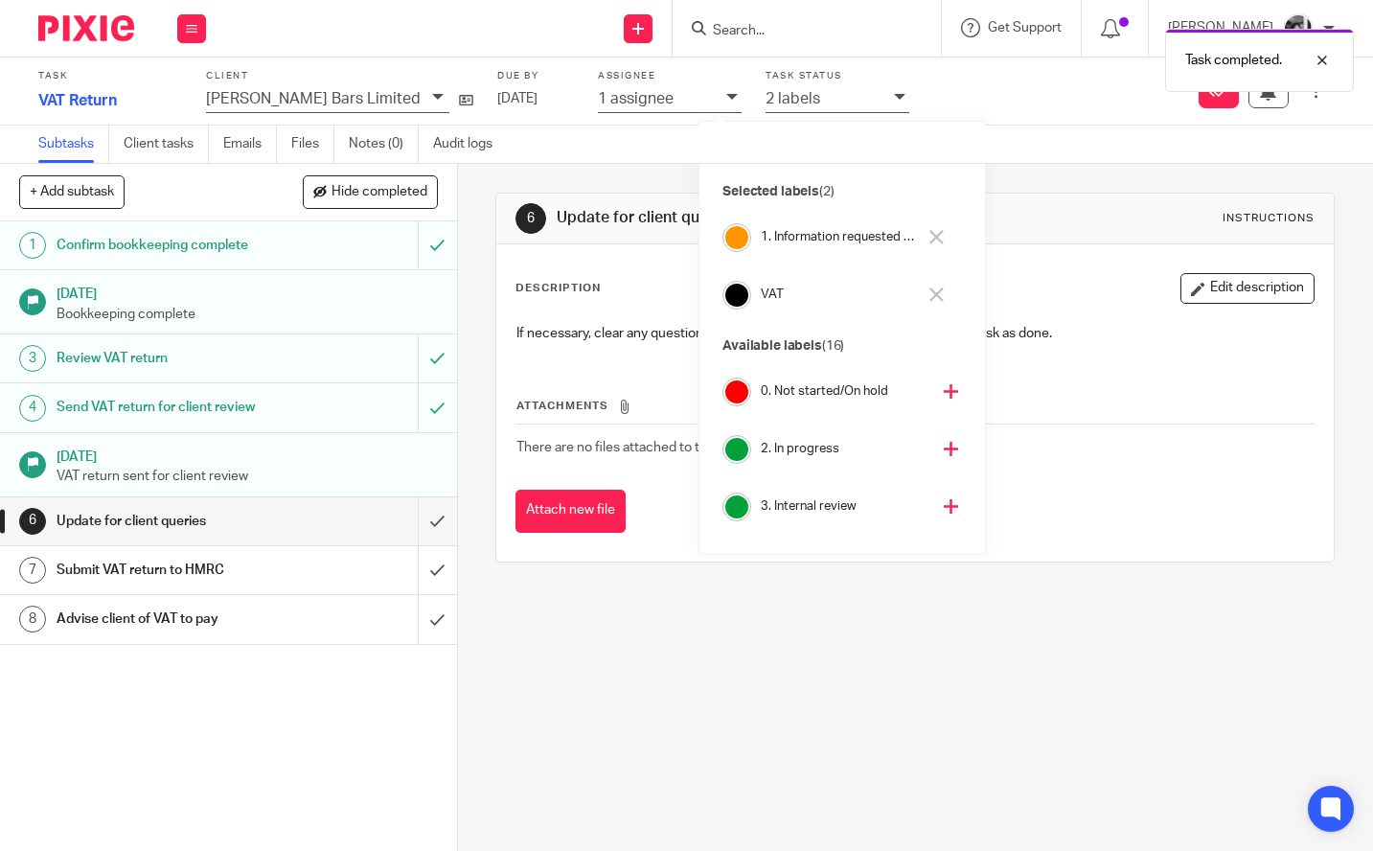
click at [937, 237] on icon at bounding box center [937, 237] width 14 height 14
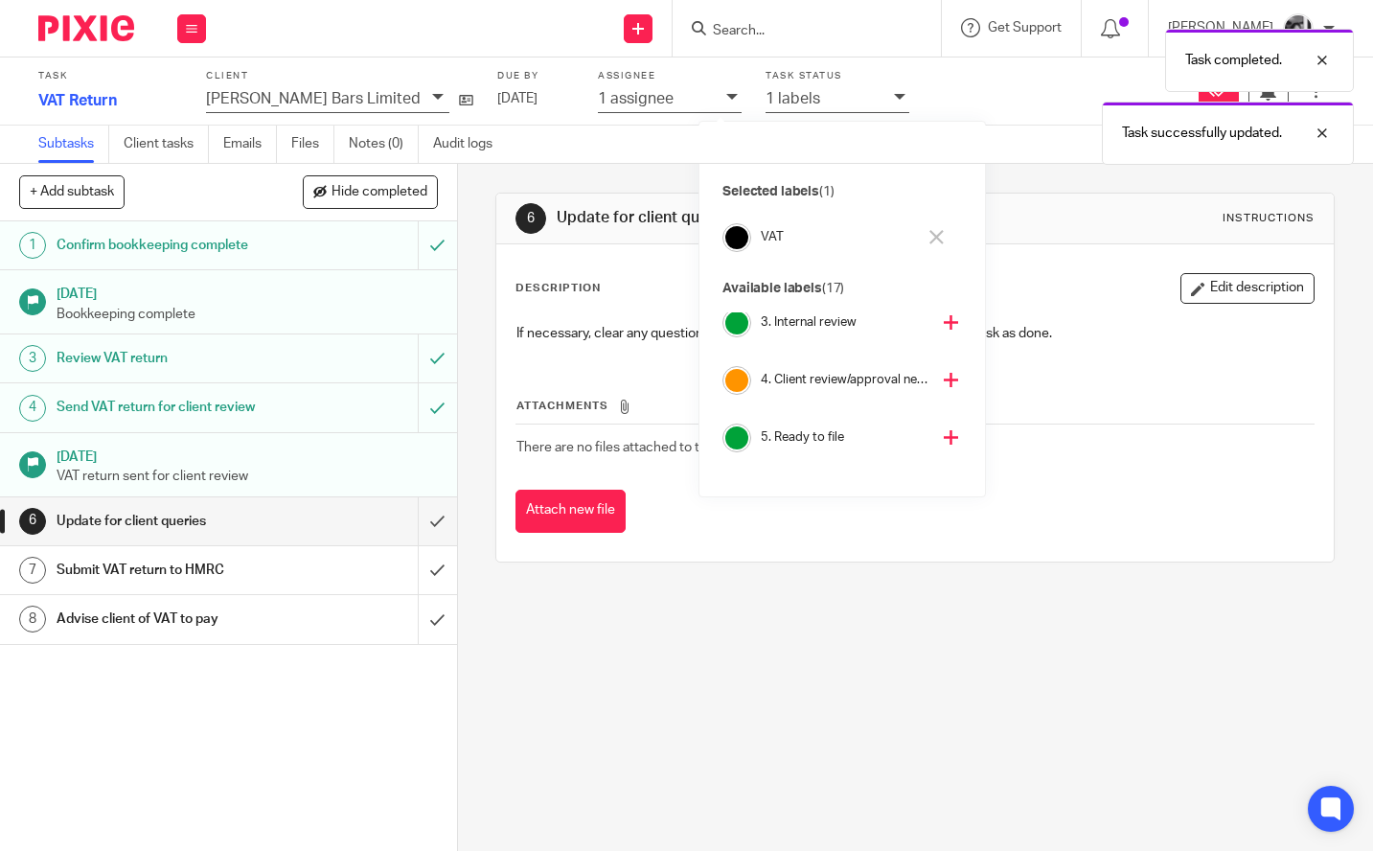
scroll to position [194, 0]
click at [944, 373] on icon at bounding box center [951, 370] width 14 height 14
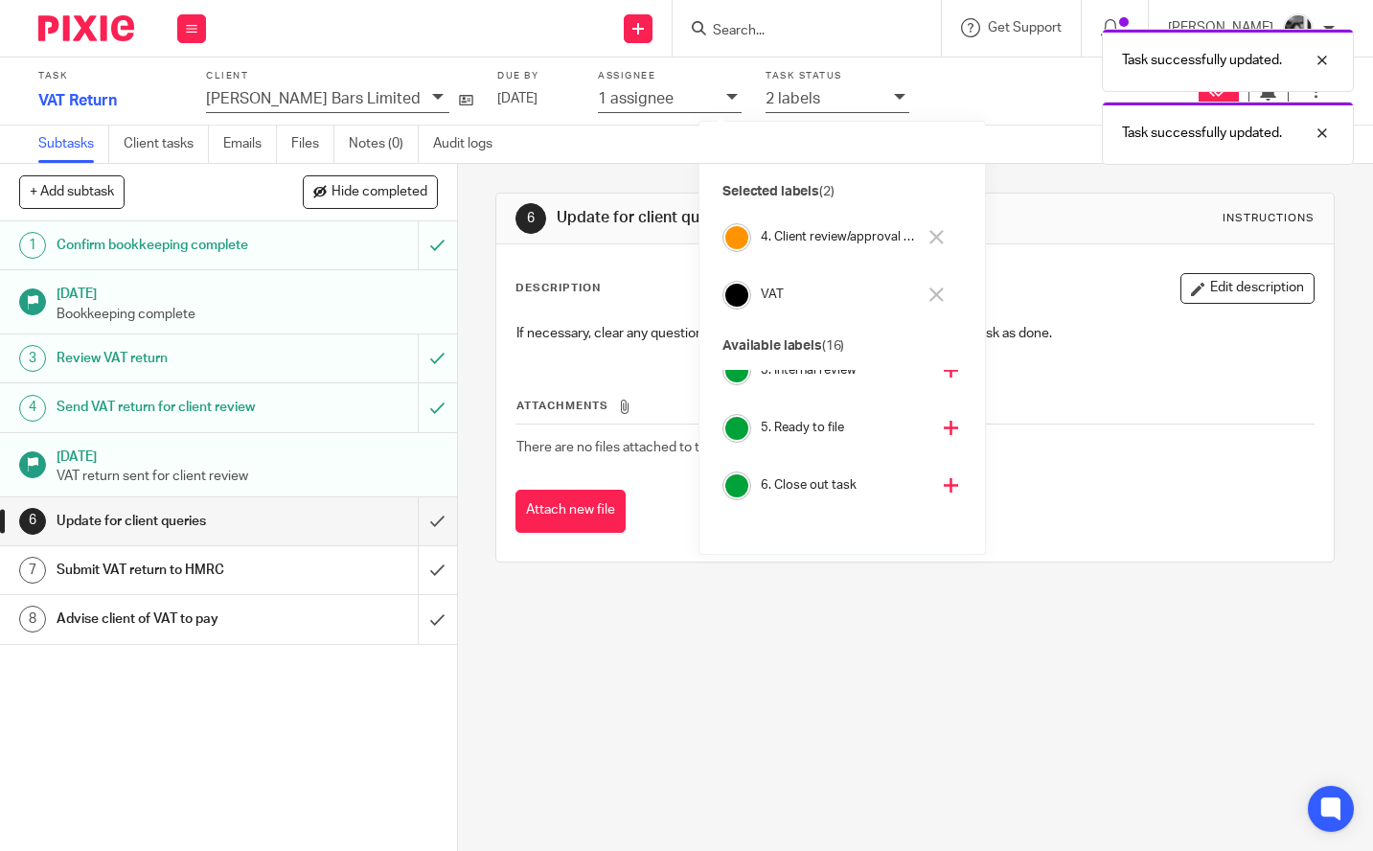
click at [1057, 173] on div "6 Update for client queries Instructions Description Edit description If necess…" at bounding box center [915, 377] width 840 height 427
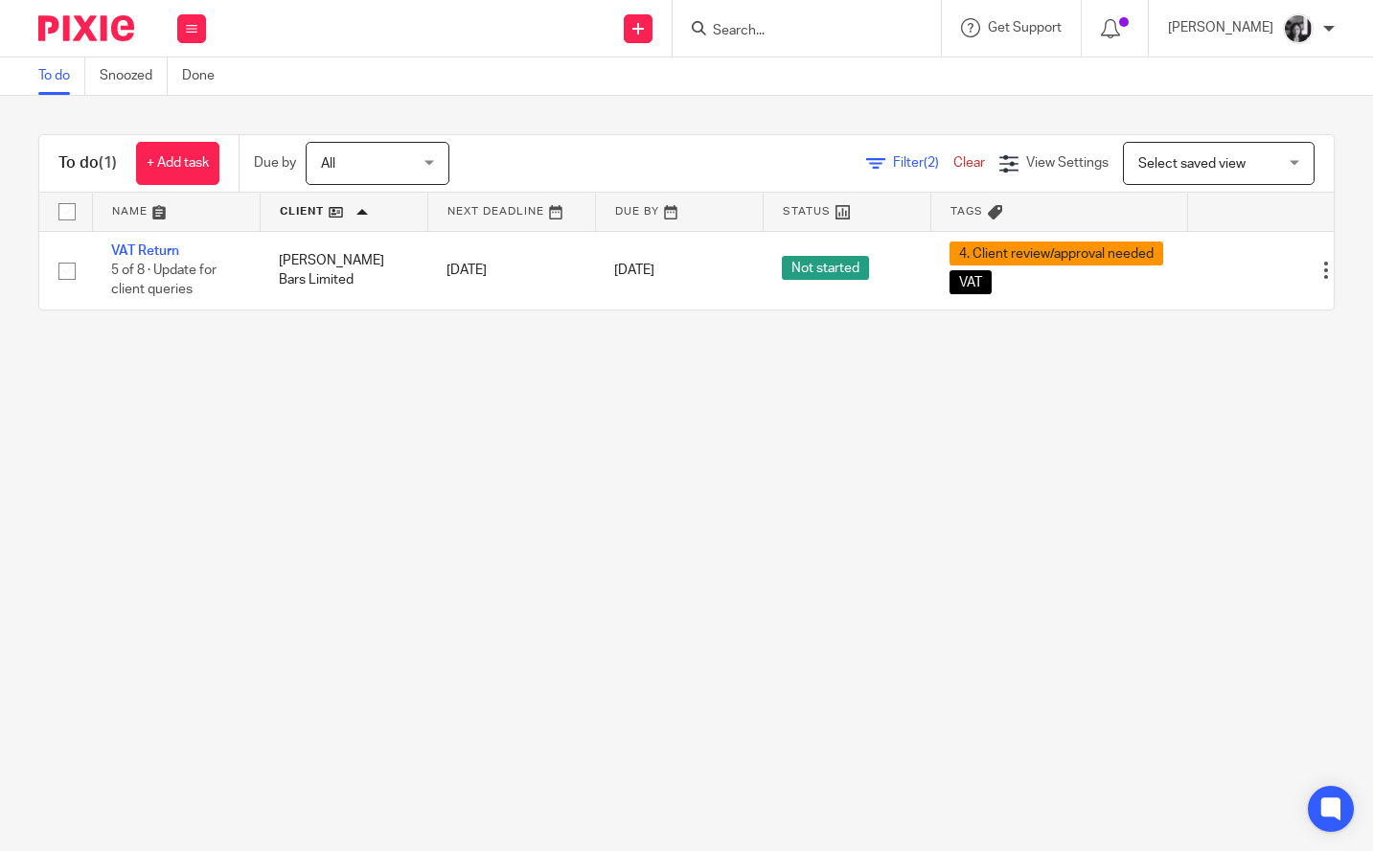
click at [893, 162] on span "Filter (2)" at bounding box center [923, 162] width 60 height 13
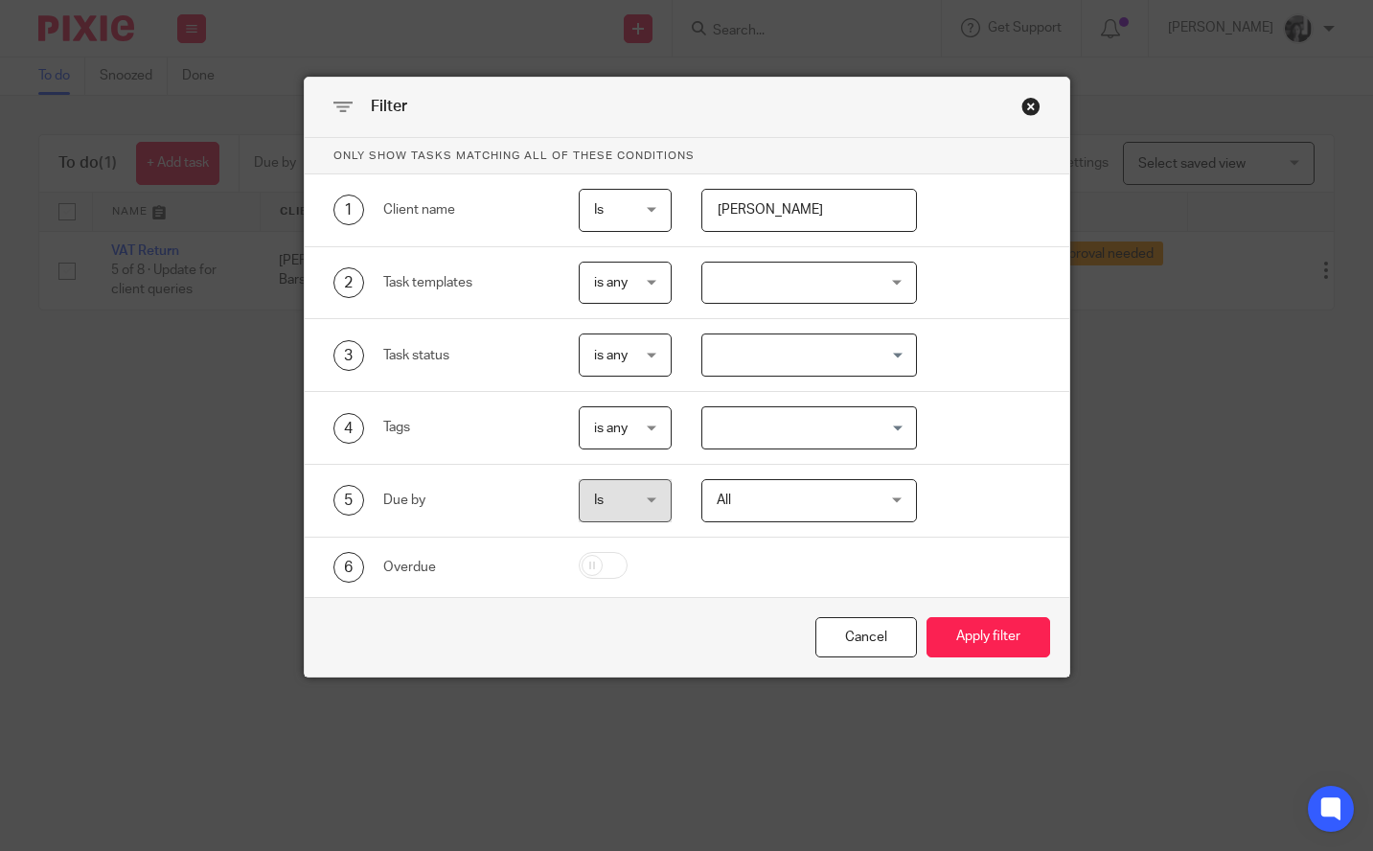
drag, startPoint x: 666, startPoint y: 197, endPoint x: 645, endPoint y: 196, distance: 21.2
click at [645, 196] on div "1 Client name Is Is Is Is not is bram" at bounding box center [671, 210] width 737 height 43
click at [927, 617] on button "Apply filter" at bounding box center [989, 637] width 124 height 41
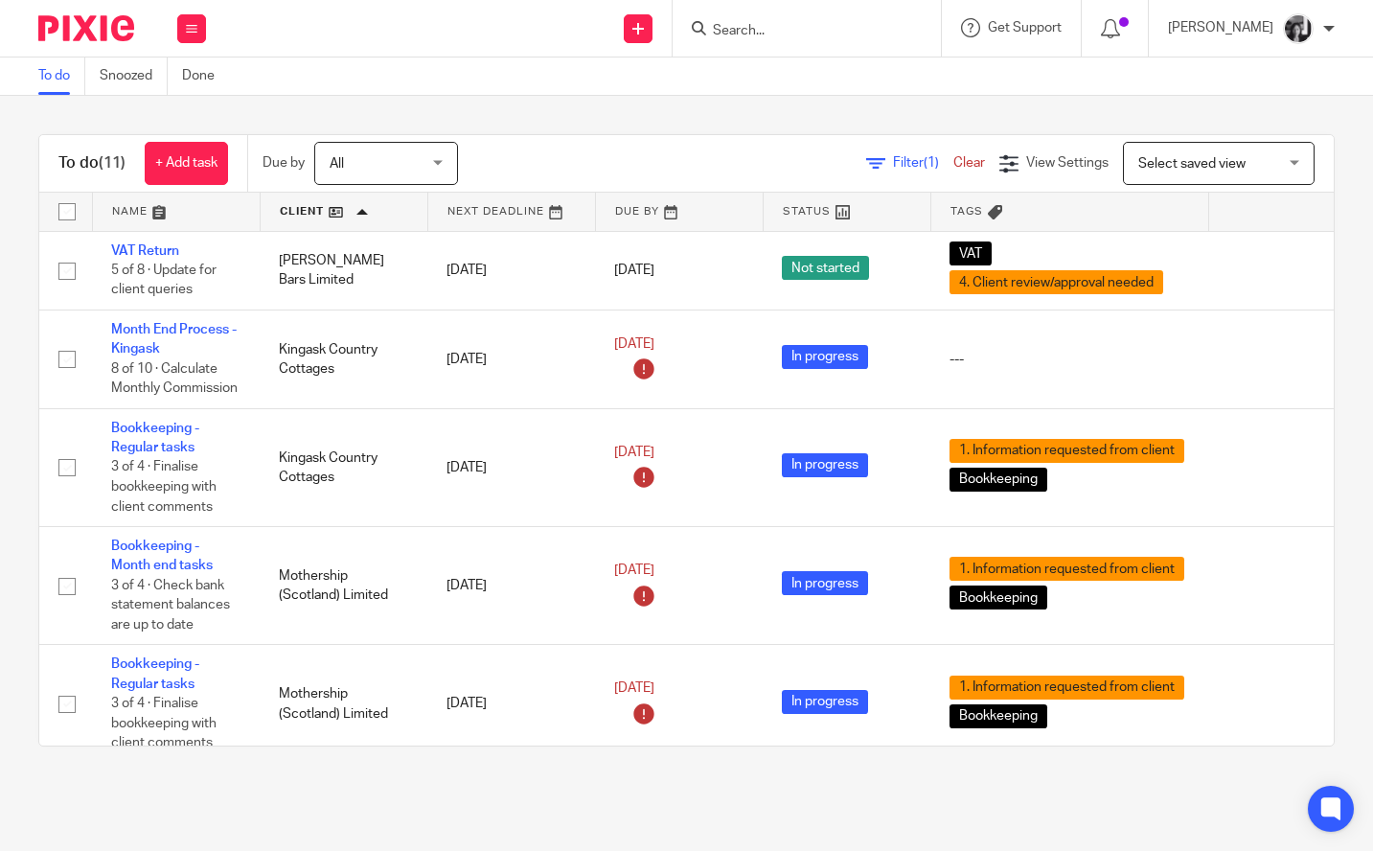
click at [289, 210] on link at bounding box center [344, 212] width 167 height 38
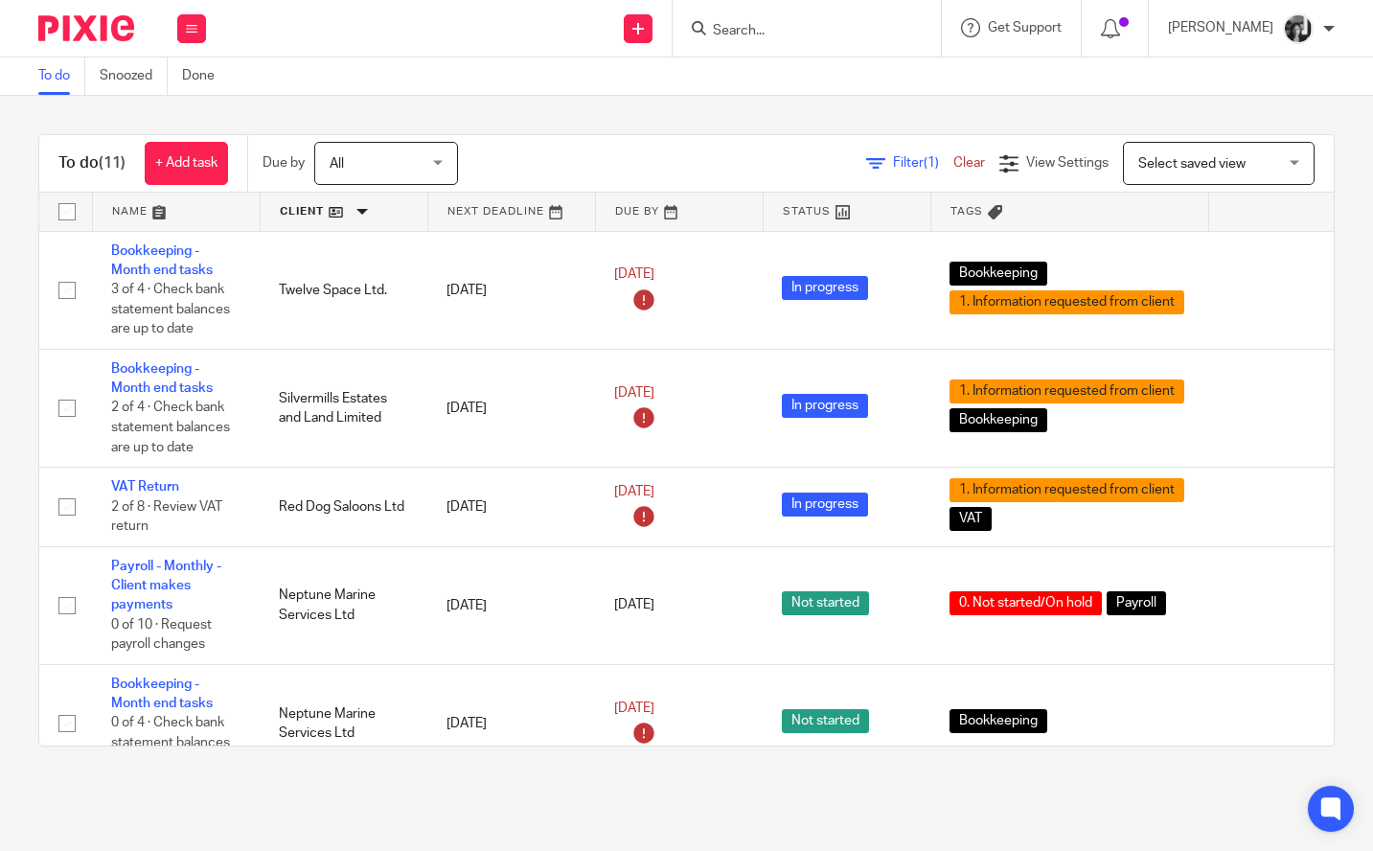
click at [297, 205] on link at bounding box center [344, 212] width 167 height 38
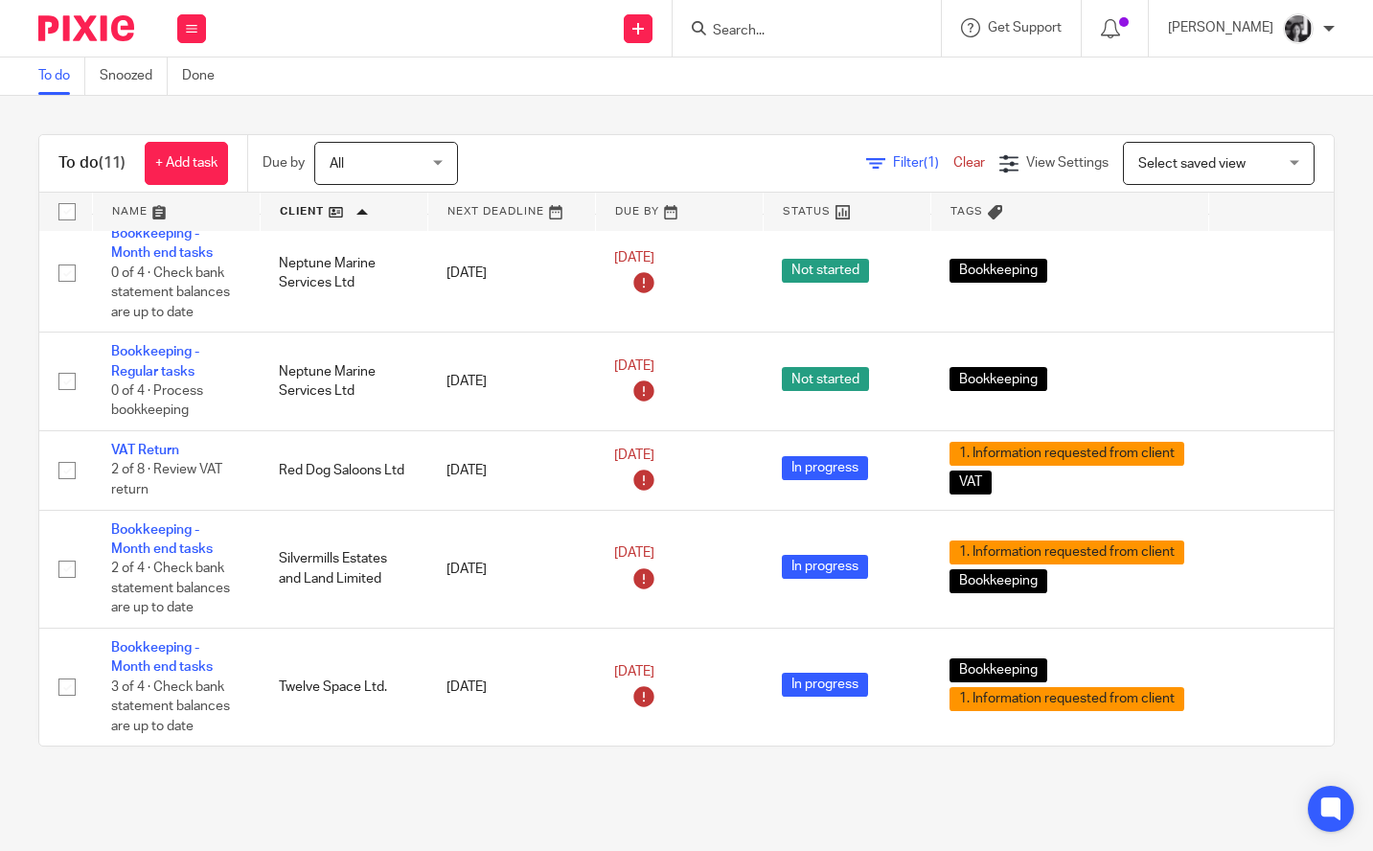
scroll to position [708, 0]
